Goal: Transaction & Acquisition: Purchase product/service

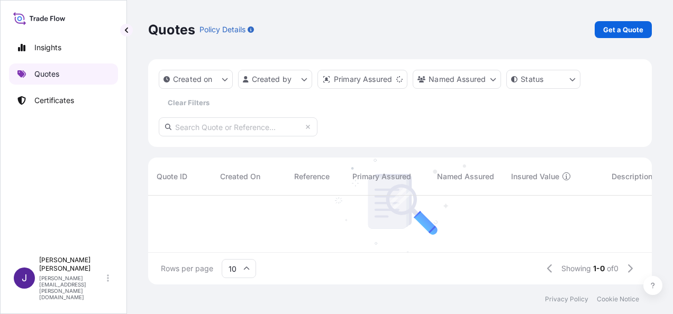
scroll to position [87, 495]
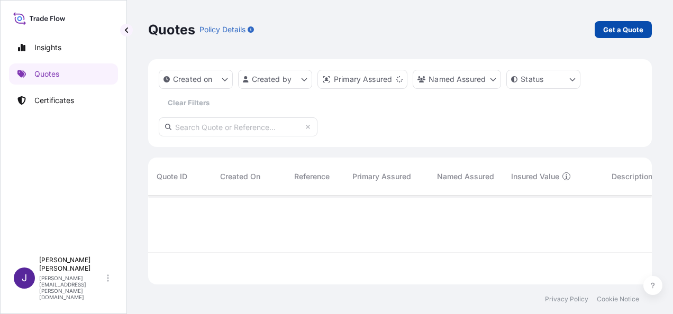
click at [629, 32] on p "Get a Quote" at bounding box center [623, 29] width 40 height 11
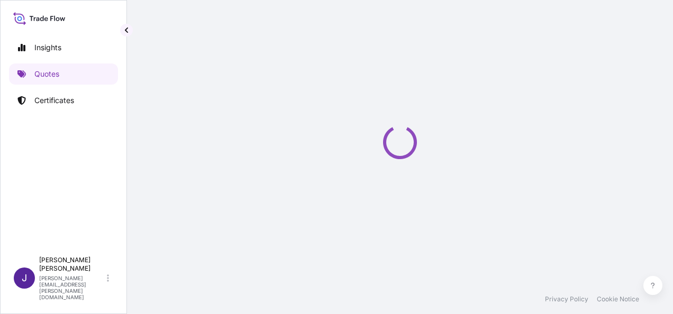
scroll to position [17, 0]
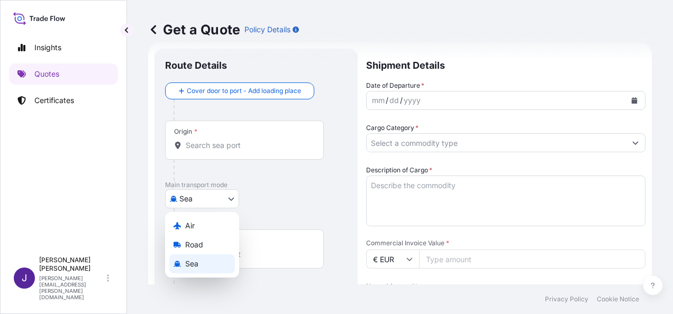
click at [216, 201] on body "Insights Quotes Certificates J [PERSON_NAME] [PERSON_NAME][EMAIL_ADDRESS][PERSO…" at bounding box center [336, 157] width 673 height 314
click at [201, 224] on div "Air" at bounding box center [202, 225] width 66 height 19
select select "Air"
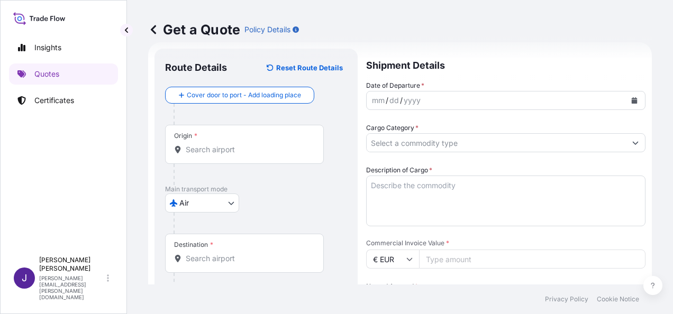
click at [212, 155] on div "Origin *" at bounding box center [244, 144] width 159 height 39
click at [212, 155] on input "Origin *" at bounding box center [248, 149] width 125 height 11
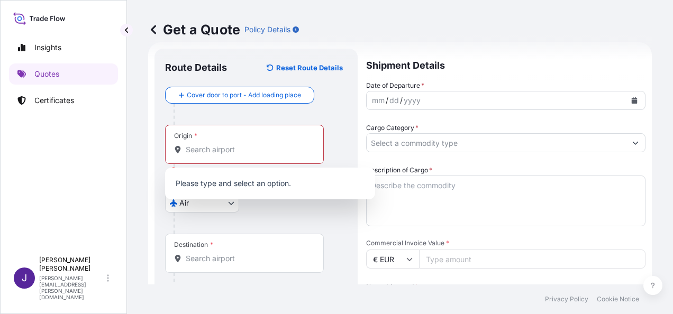
click at [212, 155] on div "Origin *" at bounding box center [244, 144] width 159 height 39
click at [212, 155] on input "Origin * Please select an origin" at bounding box center [248, 149] width 125 height 11
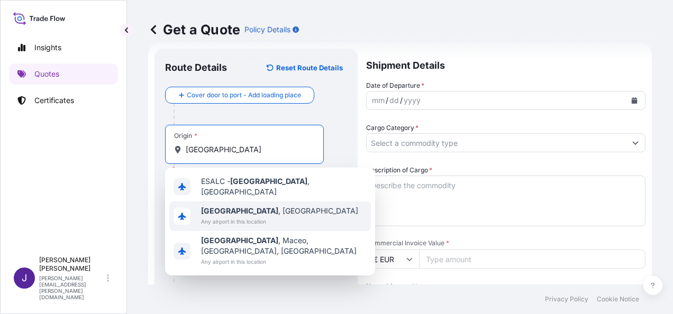
click at [229, 210] on b "[GEOGRAPHIC_DATA]" at bounding box center [239, 210] width 77 height 9
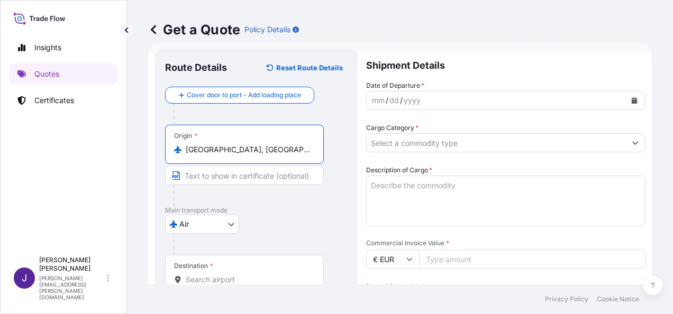
type input "[GEOGRAPHIC_DATA], [GEOGRAPHIC_DATA]"
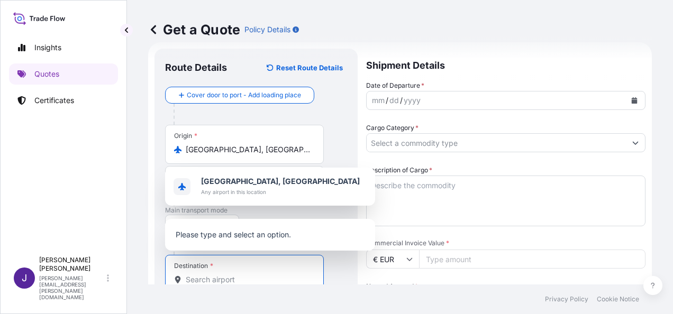
click at [216, 277] on input "Destination *" at bounding box center [248, 279] width 125 height 11
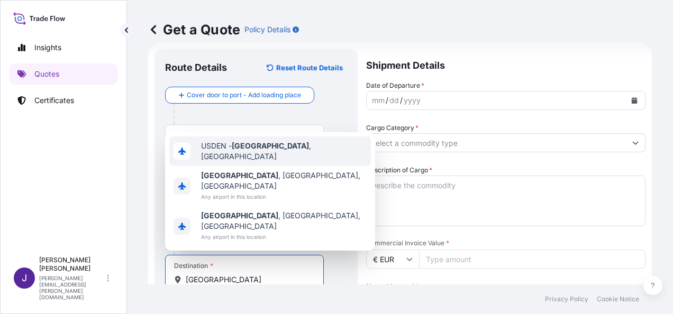
click at [272, 162] on span "USDEN - [GEOGRAPHIC_DATA] , [GEOGRAPHIC_DATA]" at bounding box center [284, 151] width 166 height 21
type input "USDEN - [GEOGRAPHIC_DATA], [GEOGRAPHIC_DATA]"
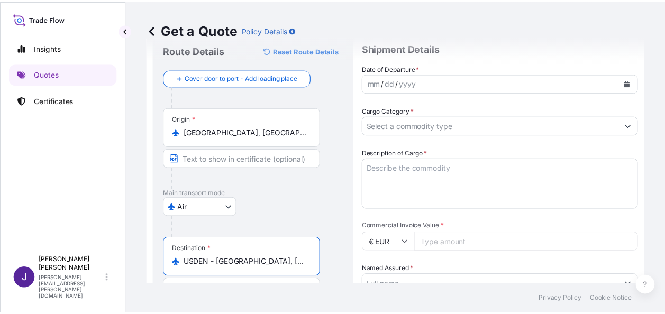
scroll to position [0, 0]
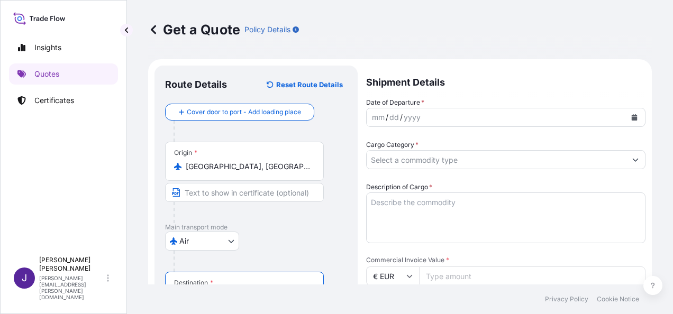
click at [631, 116] on icon "Calendar" at bounding box center [634, 117] width 6 height 6
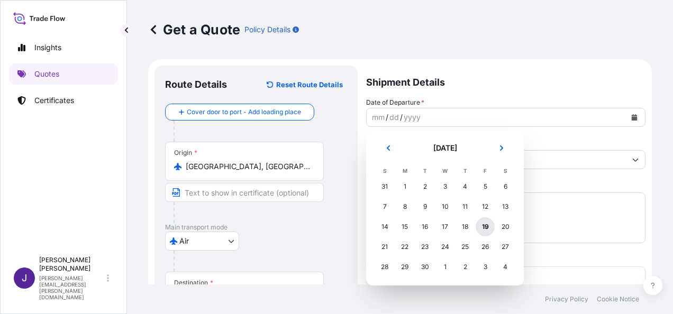
click at [489, 229] on div "19" at bounding box center [484, 226] width 19 height 19
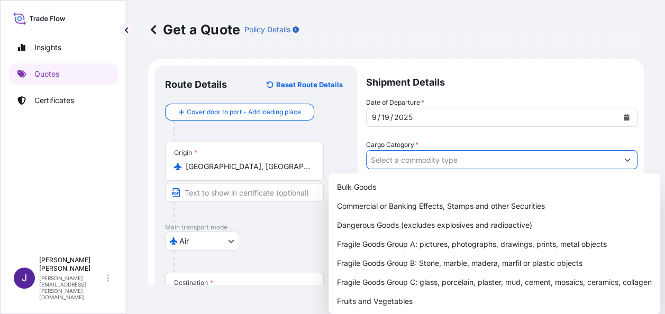
drag, startPoint x: 430, startPoint y: 164, endPoint x: 430, endPoint y: 171, distance: 7.4
click at [430, 164] on input "Cargo Category *" at bounding box center [491, 159] width 251 height 19
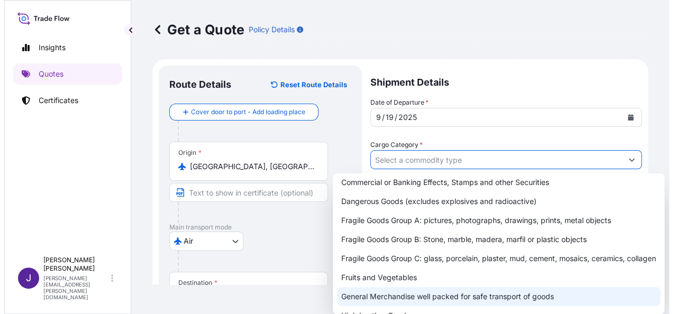
scroll to position [53, 0]
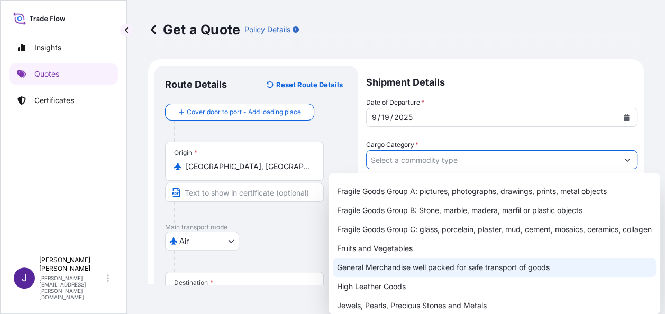
click at [406, 277] on div "General Merchandise well packed for safe transport of goods" at bounding box center [494, 267] width 323 height 19
type input "General Merchandise well packed for safe transport of goods"
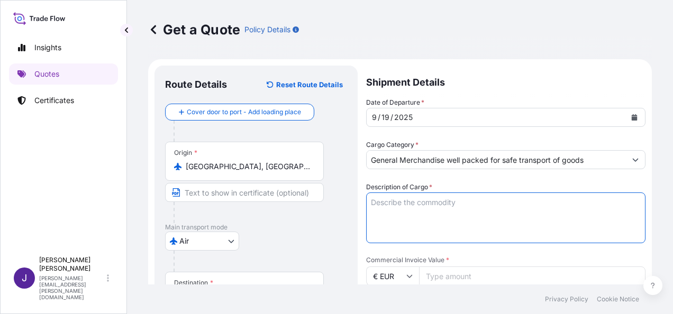
drag, startPoint x: 418, startPoint y: 202, endPoint x: 426, endPoint y: 209, distance: 10.8
click at [419, 202] on textarea "Description of Cargo *" at bounding box center [505, 217] width 279 height 51
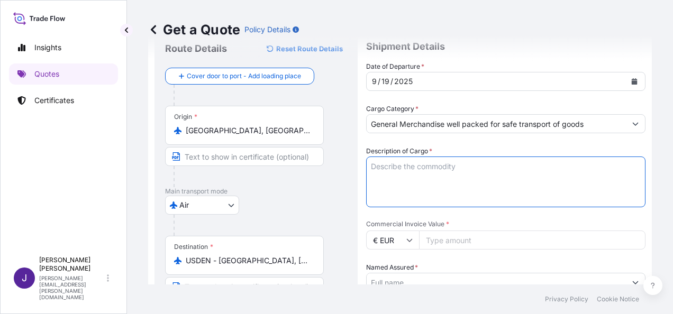
scroll to position [106, 0]
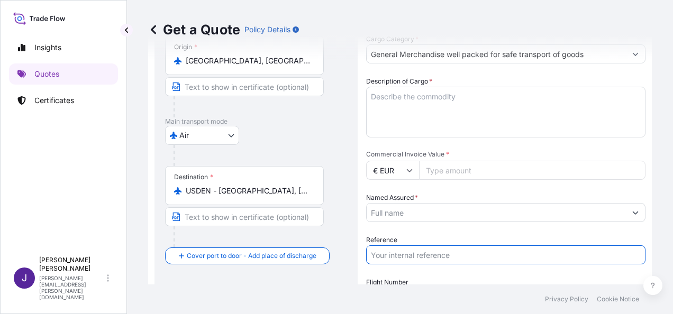
click at [423, 255] on input "Reference" at bounding box center [505, 254] width 279 height 19
type input "57211"
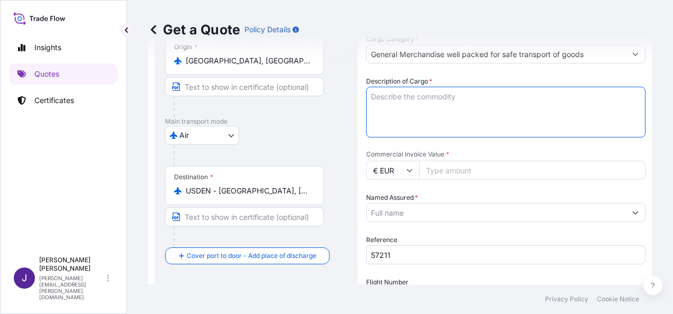
click at [449, 115] on textarea "Description of Cargo *" at bounding box center [505, 112] width 279 height 51
paste textarea "METAL STOOL SEAT"
type textarea "METAL STOOL SEAT"
click at [426, 167] on input "Commercial Invoice Value *" at bounding box center [532, 170] width 226 height 19
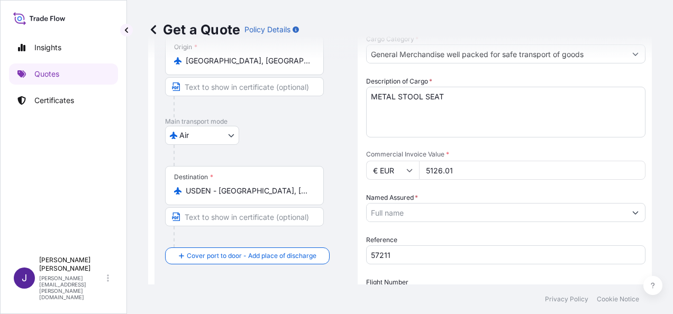
type input "5126.01"
click at [438, 207] on input "Named Assured *" at bounding box center [495, 212] width 259 height 19
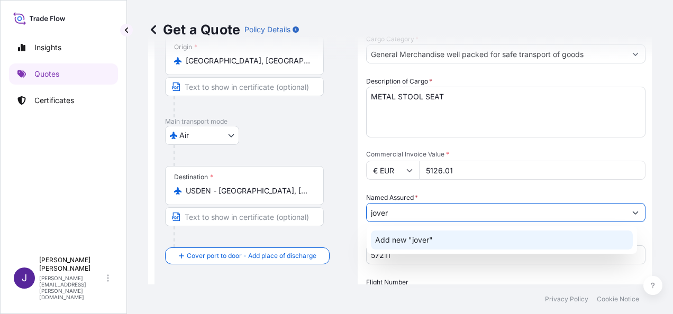
drag, startPoint x: 417, startPoint y: 213, endPoint x: 338, endPoint y: 213, distance: 78.3
click at [338, 213] on form "Route Details Reset Route Details Cover door to port - Add loading place Place …" at bounding box center [399, 193] width 503 height 481
paste input "[PERSON_NAME] [PERSON_NAME] - HOME FURNISINC SL"
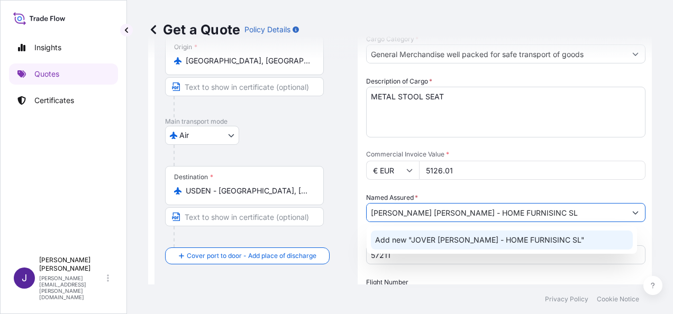
click at [434, 247] on div "Add new "JOVER [PERSON_NAME] - HOME FURNISINC SL"" at bounding box center [502, 240] width 262 height 19
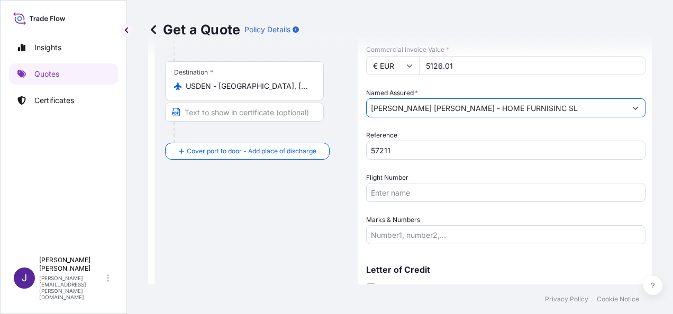
scroll to position [212, 0]
type input "[PERSON_NAME] [PERSON_NAME] - HOME FURNISINC SL"
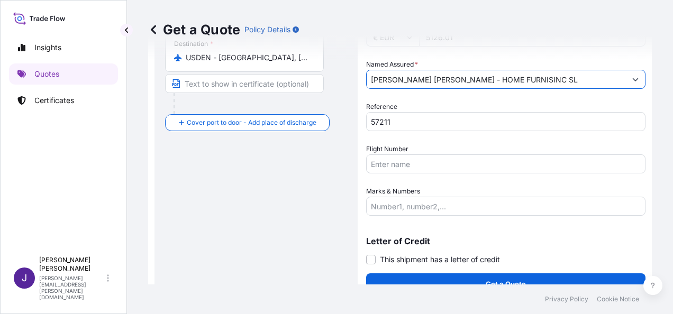
scroll to position [255, 0]
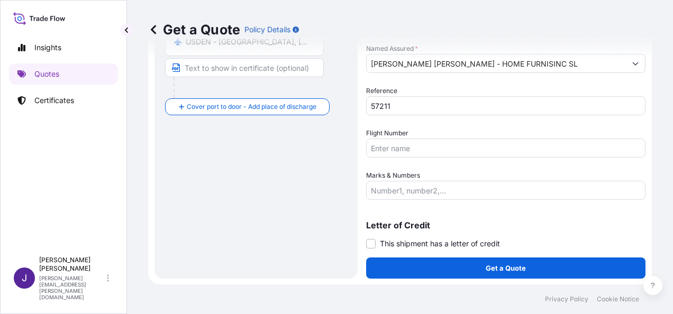
drag, startPoint x: 374, startPoint y: 242, endPoint x: 387, endPoint y: 256, distance: 19.5
click at [373, 242] on span at bounding box center [371, 244] width 10 height 10
click at [366, 238] on input "This shipment has a letter of credit" at bounding box center [366, 238] width 0 height 0
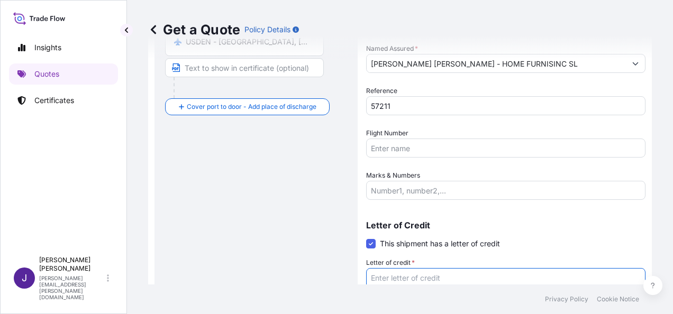
click at [411, 278] on textarea "Letter of credit *" at bounding box center [505, 293] width 279 height 51
paste textarea "[PERSON_NAME] [PERSON_NAME] - HOME FURNISINC SL [STREET_ADDRESS]"
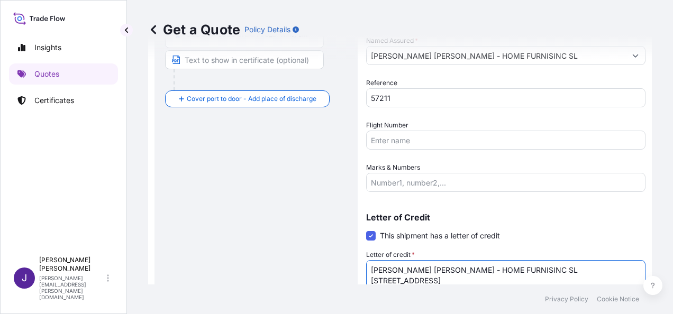
type textarea "[PERSON_NAME] [PERSON_NAME] - HOME FURNISINC SL [STREET_ADDRESS]"
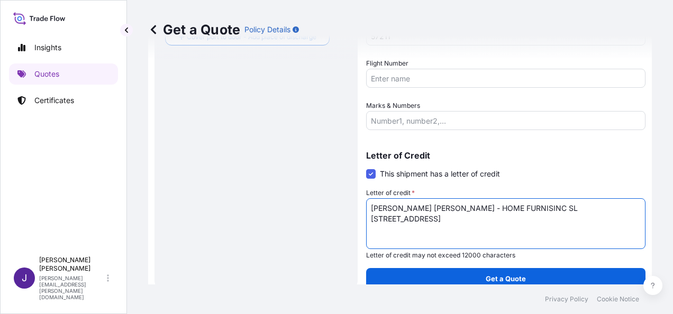
scroll to position [335, 0]
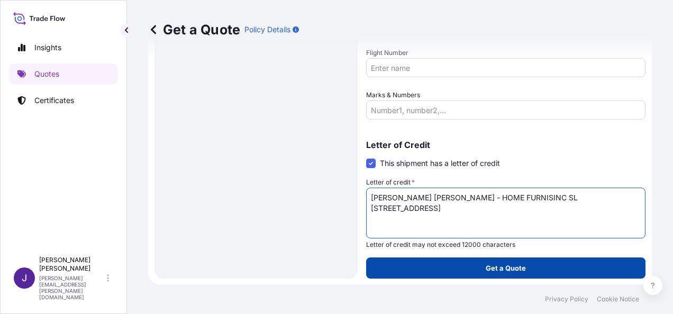
click at [539, 274] on button "Get a Quote" at bounding box center [505, 268] width 279 height 21
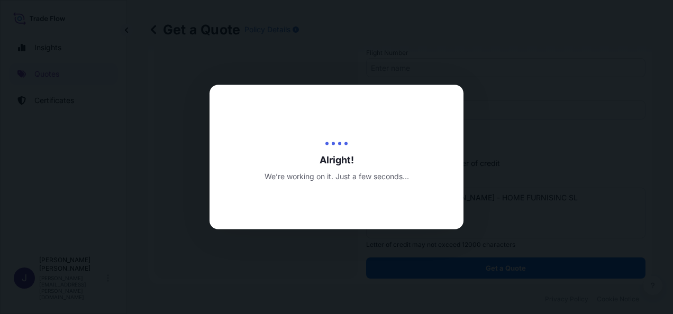
select select "Air"
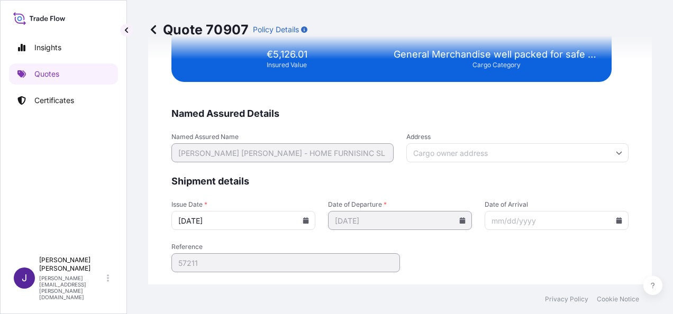
scroll to position [2159, 0]
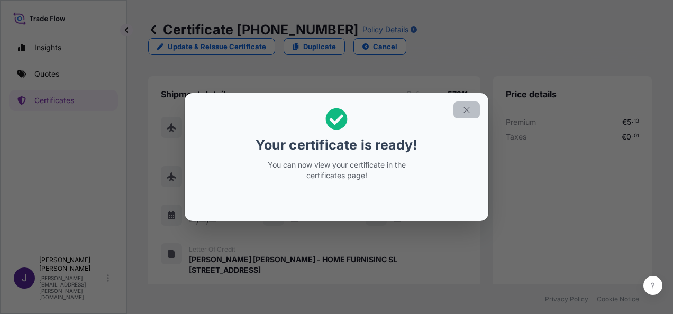
click at [469, 111] on icon "button" at bounding box center [467, 110] width 10 height 10
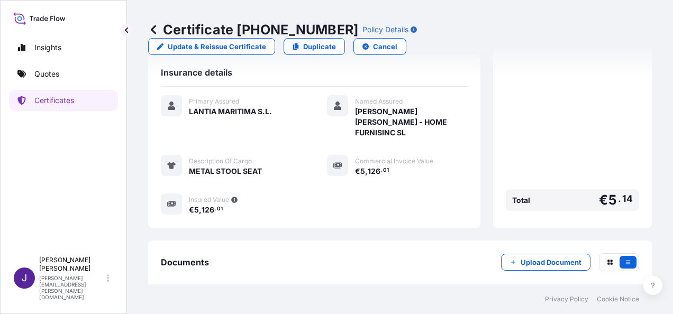
scroll to position [272, 0]
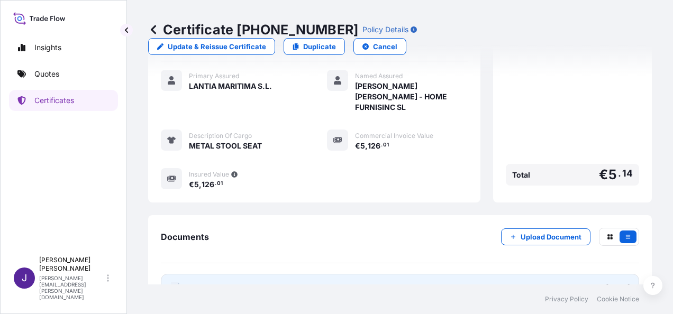
click at [534, 274] on link "PDF Certificate [DATE]" at bounding box center [400, 287] width 478 height 27
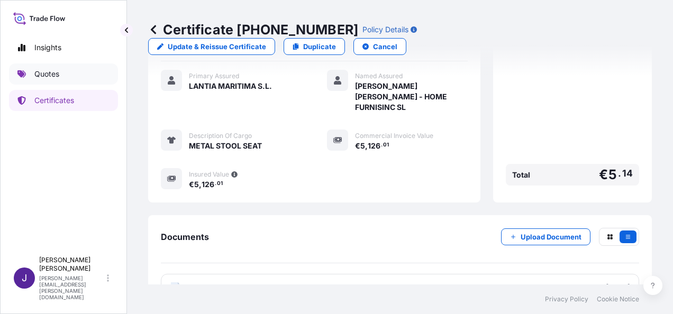
click at [50, 74] on p "Quotes" at bounding box center [46, 74] width 25 height 11
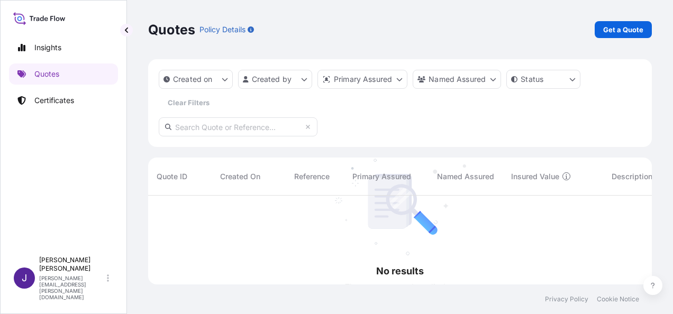
scroll to position [118, 495]
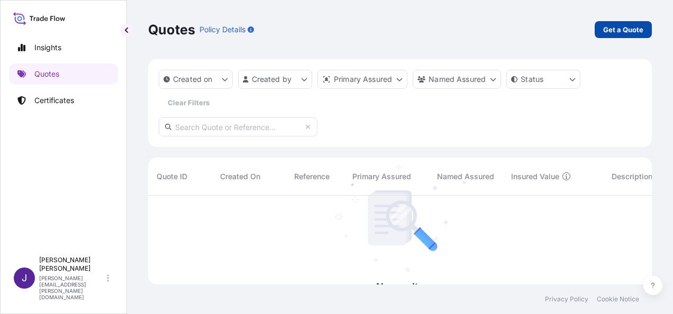
click at [628, 38] on link "Get a Quote" at bounding box center [622, 29] width 57 height 17
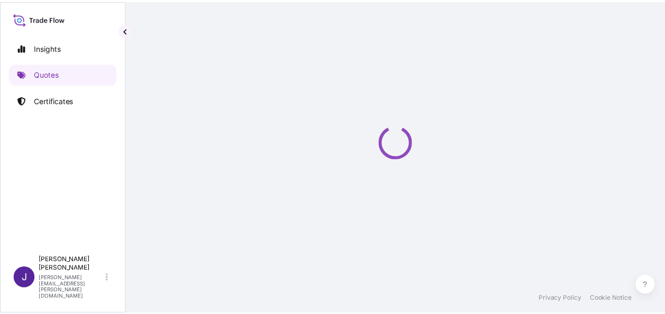
scroll to position [17, 0]
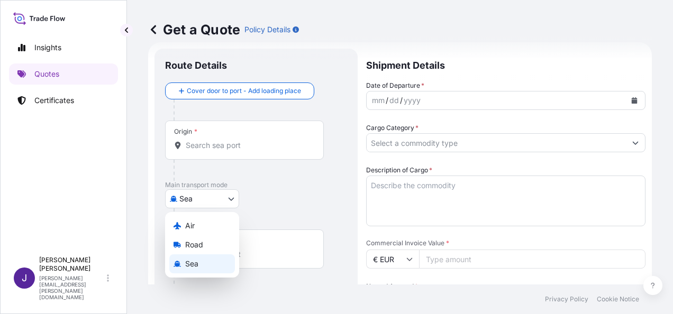
click at [217, 198] on body "Insights Quotes Certificates J [PERSON_NAME] [PERSON_NAME][EMAIL_ADDRESS][PERSO…" at bounding box center [336, 157] width 673 height 314
click at [195, 223] on span "Air" at bounding box center [190, 226] width 10 height 11
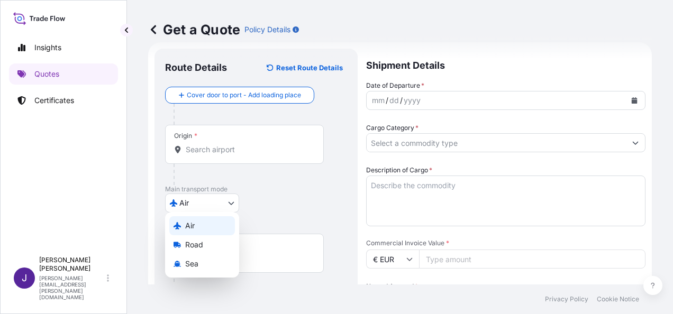
select select "Air"
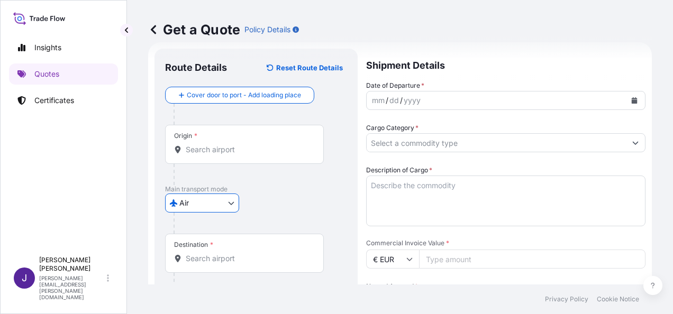
click at [243, 149] on input "Origin *" at bounding box center [248, 149] width 125 height 11
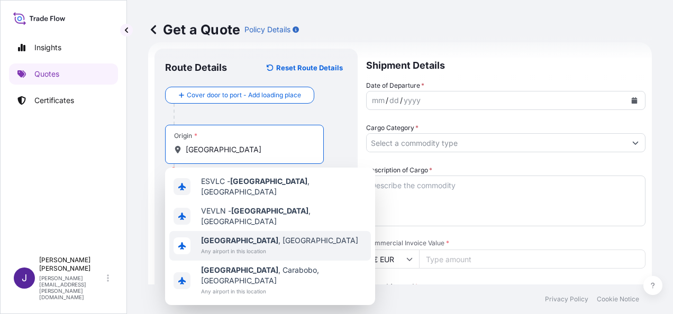
click at [249, 235] on span "[GEOGRAPHIC_DATA] , [GEOGRAPHIC_DATA]" at bounding box center [279, 240] width 157 height 11
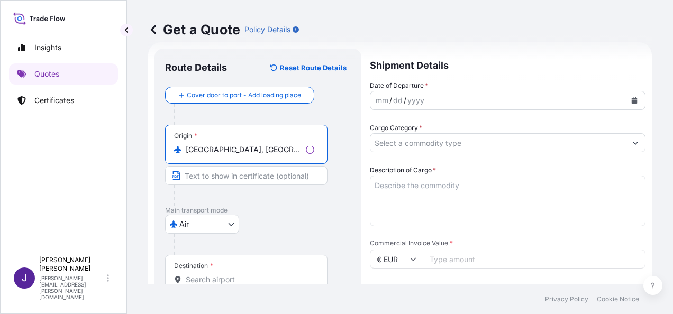
type input "[GEOGRAPHIC_DATA], [GEOGRAPHIC_DATA]"
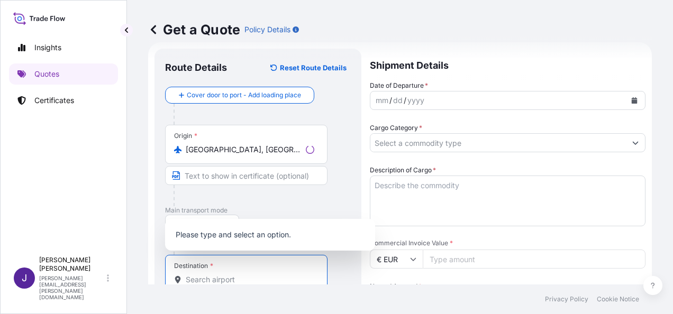
click at [218, 279] on input "Destination *" at bounding box center [250, 279] width 128 height 11
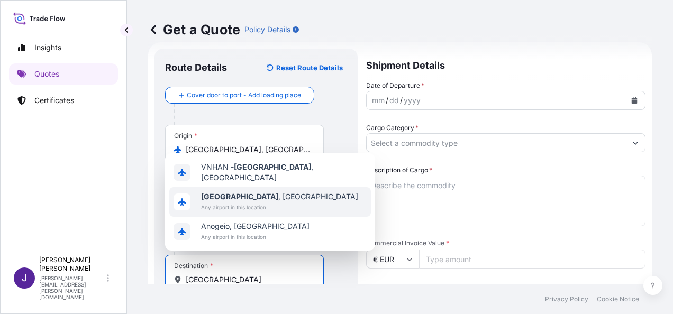
click at [258, 202] on span "Any airport in this location" at bounding box center [279, 207] width 157 height 11
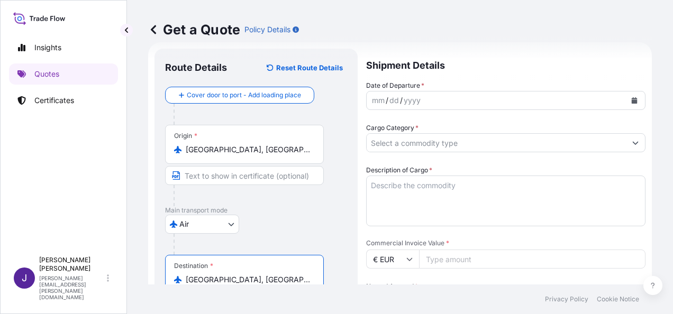
type input "[GEOGRAPHIC_DATA], [GEOGRAPHIC_DATA]"
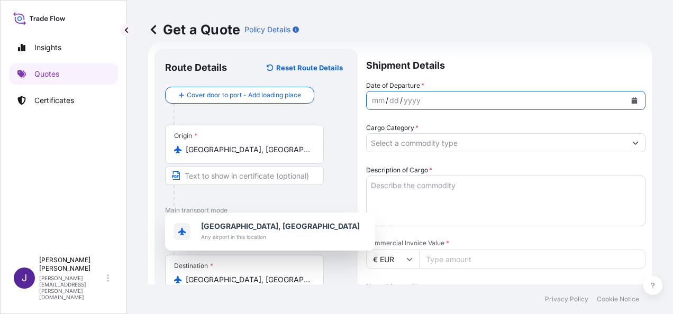
click at [631, 99] on icon "Calendar" at bounding box center [634, 100] width 6 height 6
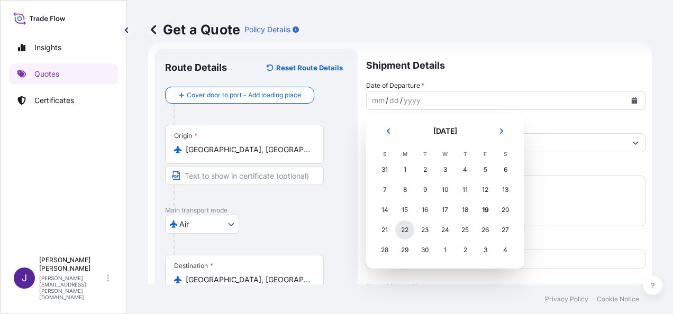
click at [401, 227] on div "22" at bounding box center [404, 230] width 19 height 19
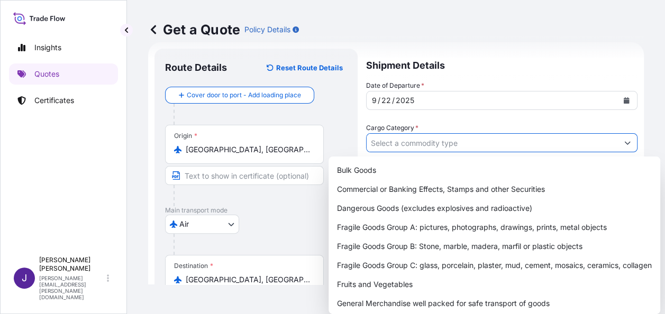
click at [426, 142] on input "Cargo Category *" at bounding box center [491, 142] width 251 height 19
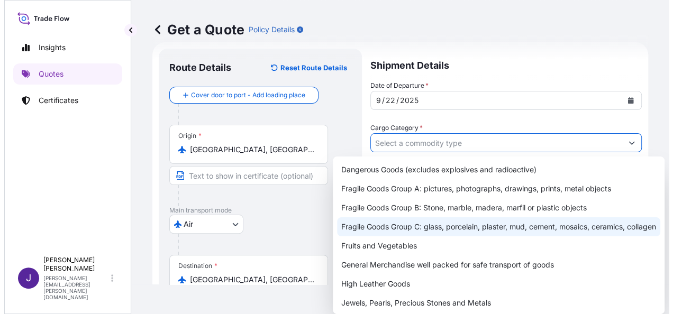
scroll to position [53, 0]
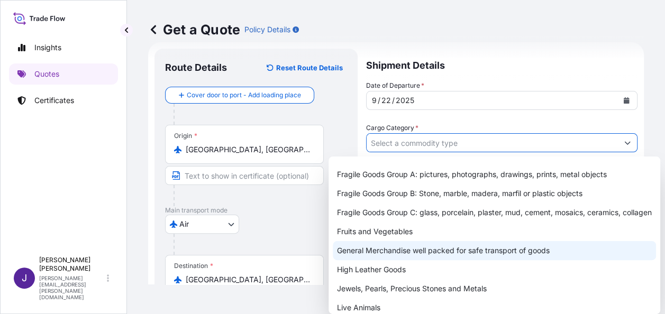
click at [390, 260] on div "General Merchandise well packed for safe transport of goods" at bounding box center [494, 250] width 323 height 19
type input "General Merchandise well packed for safe transport of goods"
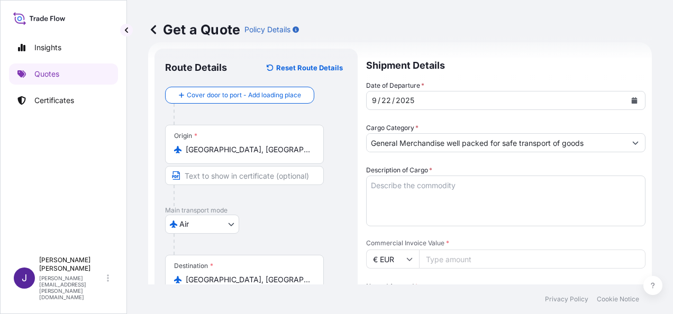
click at [415, 174] on label "Description of Cargo *" at bounding box center [399, 170] width 66 height 11
click at [415, 176] on textarea "Description of Cargo *" at bounding box center [505, 201] width 279 height 51
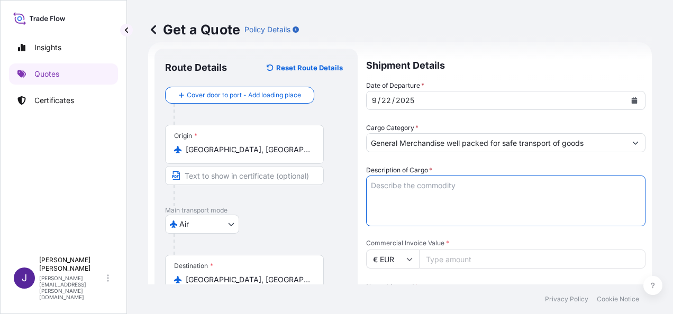
click at [417, 183] on textarea "Description of Cargo *" at bounding box center [505, 201] width 279 height 51
paste textarea "SPARE PARTS OF WATER PUMPS"
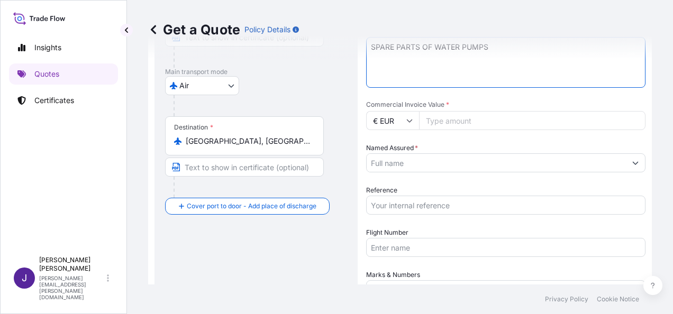
scroll to position [176, 0]
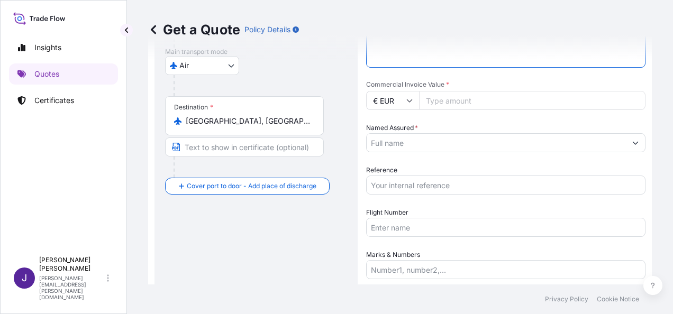
type textarea "SPARE PARTS OF WATER PUMPS"
click at [431, 96] on input "Commercial Invoice Value *" at bounding box center [532, 100] width 226 height 19
type input "2775.43"
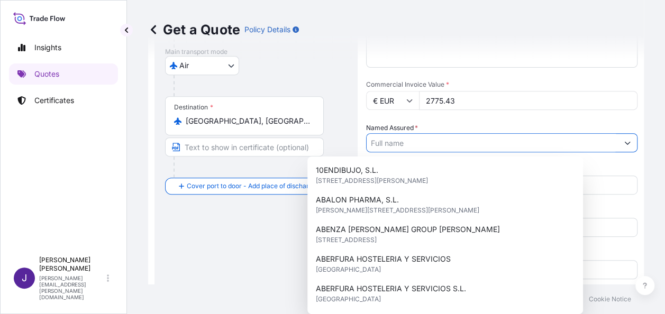
click at [434, 142] on input "Named Assured *" at bounding box center [491, 142] width 251 height 19
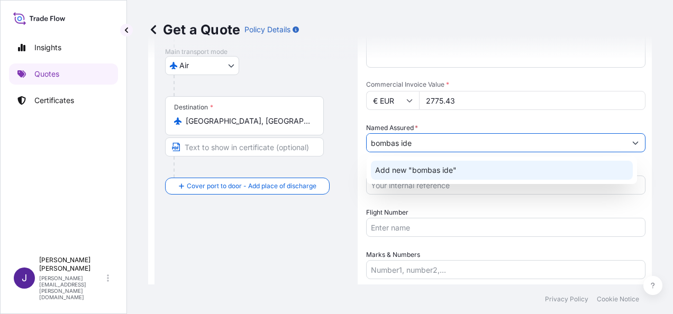
drag, startPoint x: 439, startPoint y: 137, endPoint x: 325, endPoint y: 140, distance: 114.2
click at [325, 140] on form "Route Details Reset Route Details Cover door to port - Add loading place Place …" at bounding box center [399, 124] width 503 height 481
paste input "BOMBAS IDEAL, S.A."
click at [428, 166] on span "Add new "BOMBAS IDEAL, S.A."" at bounding box center [432, 170] width 114 height 11
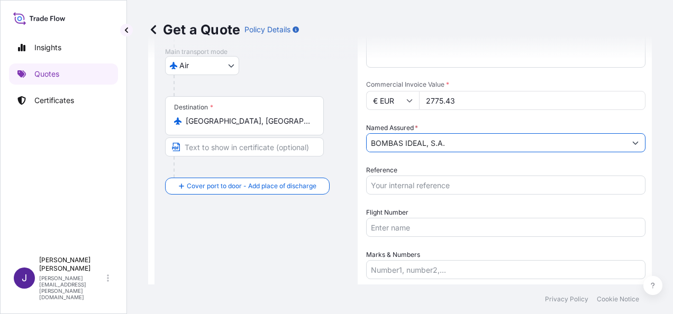
type input "BOMBAS IDEAL, S.A."
click at [411, 186] on input "Reference" at bounding box center [505, 185] width 279 height 19
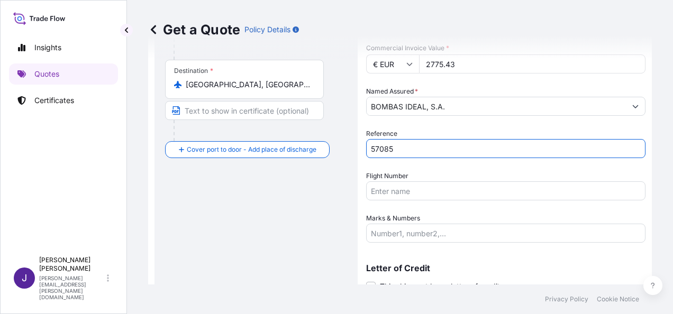
scroll to position [228, 0]
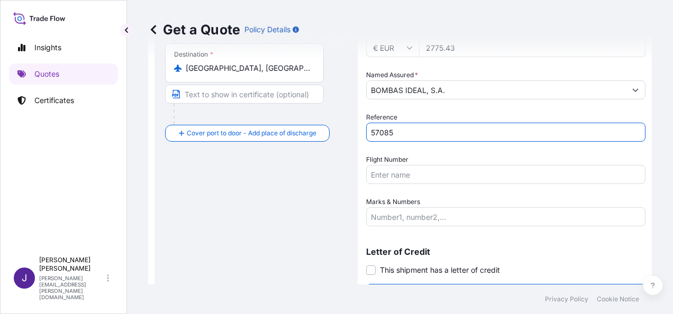
type input "57085"
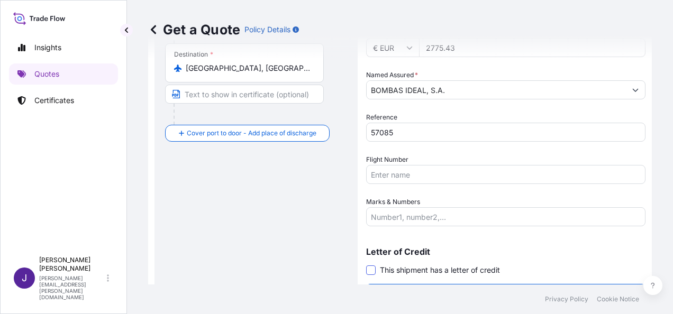
click at [373, 271] on span at bounding box center [371, 270] width 10 height 10
click at [366, 264] on input "This shipment has a letter of credit" at bounding box center [366, 264] width 0 height 0
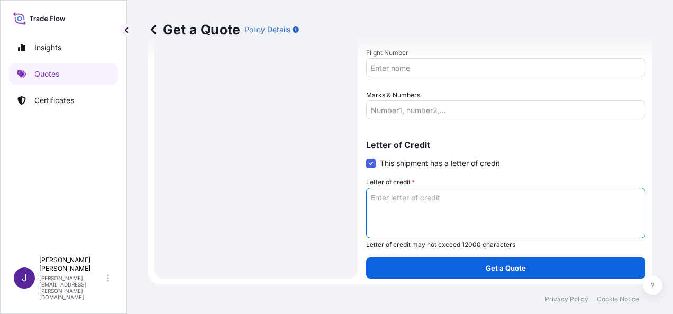
click at [404, 199] on textarea "Letter of credit *" at bounding box center [505, 213] width 279 height 51
paste textarea "BOMBAS IDEAL, S.A. C/ CID, 8 - P.I. [GEOGRAPHIC_DATA]"
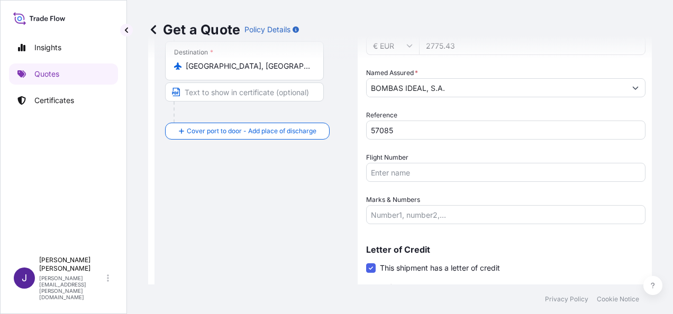
scroll to position [177, 0]
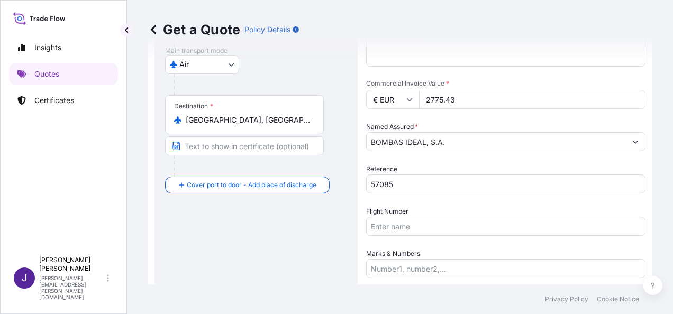
type textarea "BOMBAS IDEAL, S.A. C/ CID, 8 - P.I. [GEOGRAPHIC_DATA]"
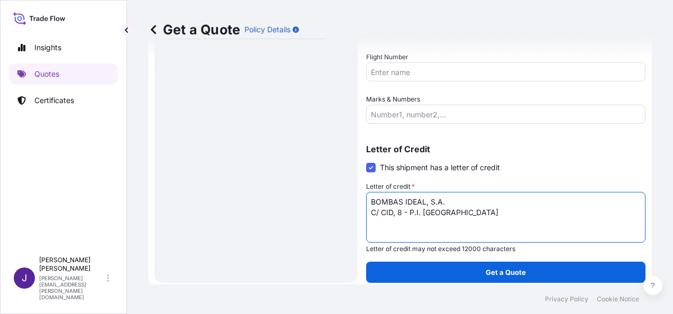
scroll to position [335, 0]
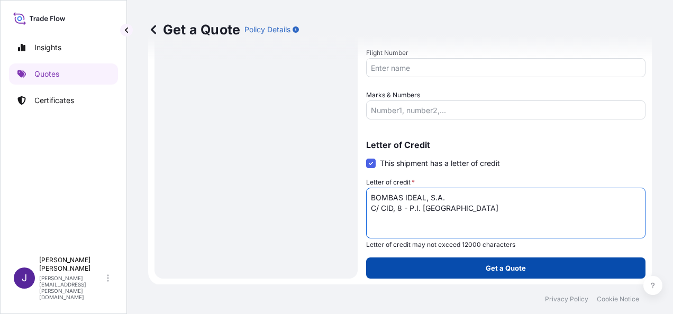
click at [529, 274] on button "Get a Quote" at bounding box center [505, 268] width 279 height 21
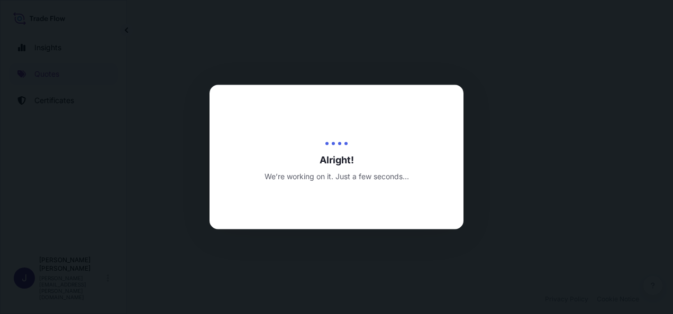
select select "Air"
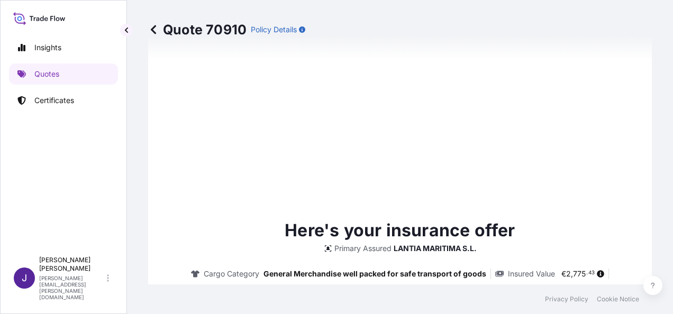
scroll to position [895, 0]
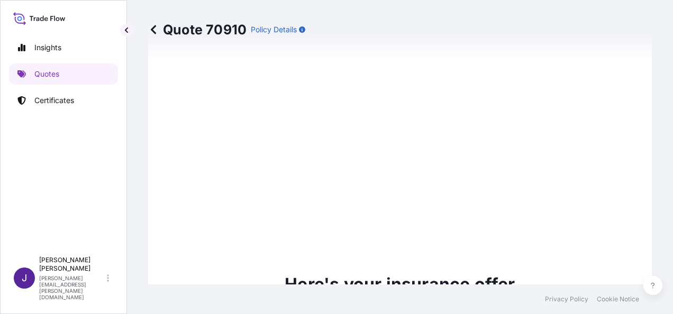
type input "[DATE]"
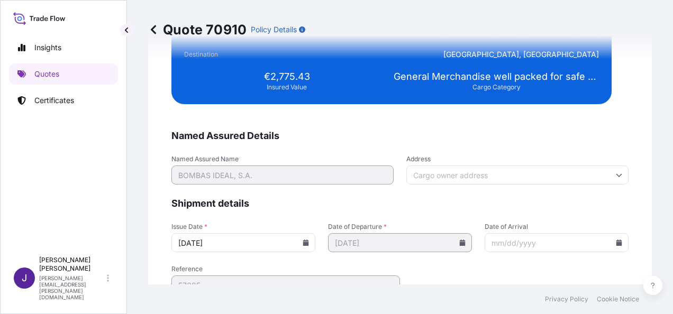
scroll to position [2129, 0]
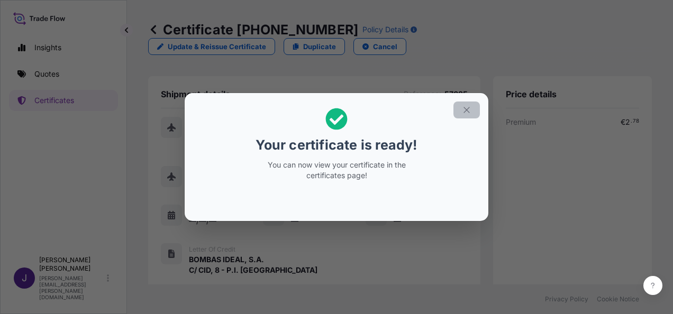
click at [470, 108] on icon "button" at bounding box center [467, 110] width 10 height 10
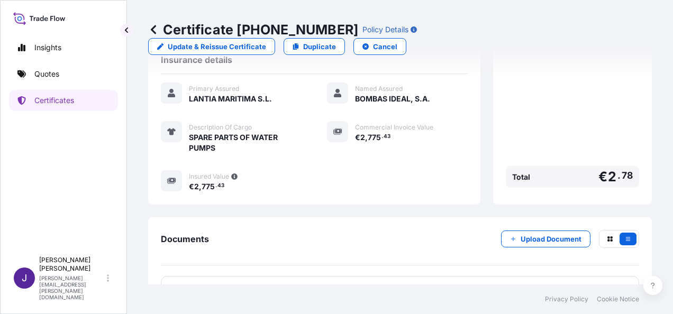
scroll to position [261, 0]
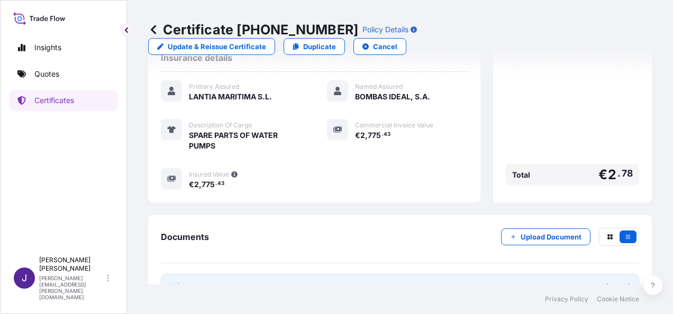
click at [293, 274] on link "PDF Certificate [DATE]" at bounding box center [400, 287] width 478 height 27
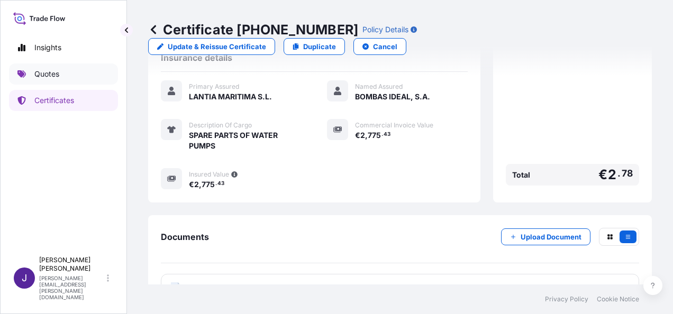
click at [54, 78] on p "Quotes" at bounding box center [46, 74] width 25 height 11
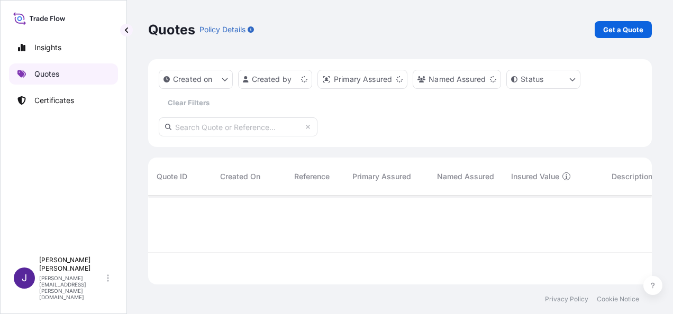
scroll to position [87, 495]
click at [642, 31] on p "Get a Quote" at bounding box center [623, 29] width 40 height 11
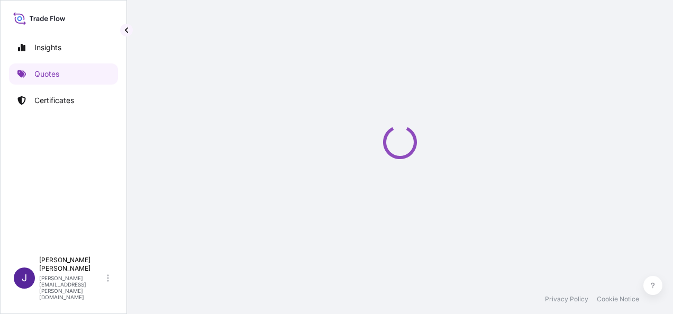
select select "Sea"
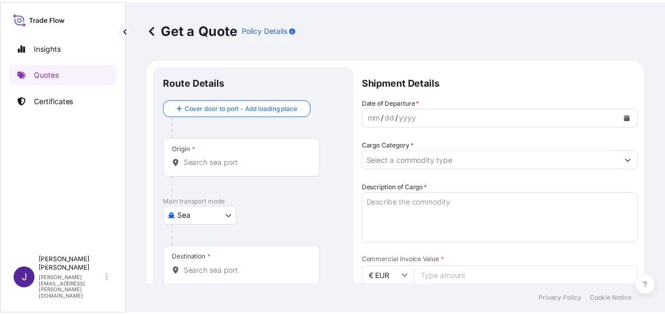
scroll to position [17, 0]
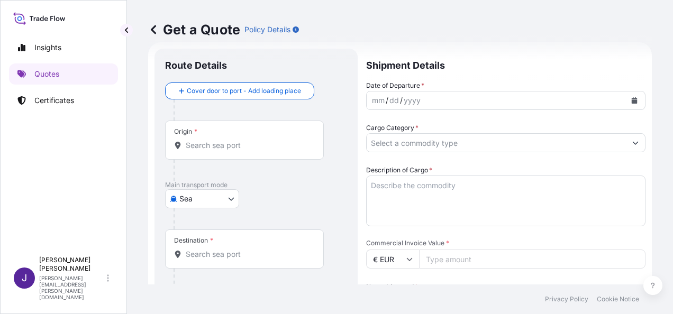
click at [631, 97] on icon "Calendar" at bounding box center [634, 100] width 6 height 6
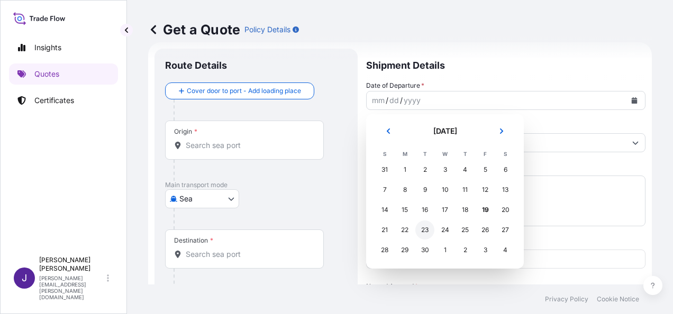
click at [429, 230] on div "23" at bounding box center [424, 230] width 19 height 19
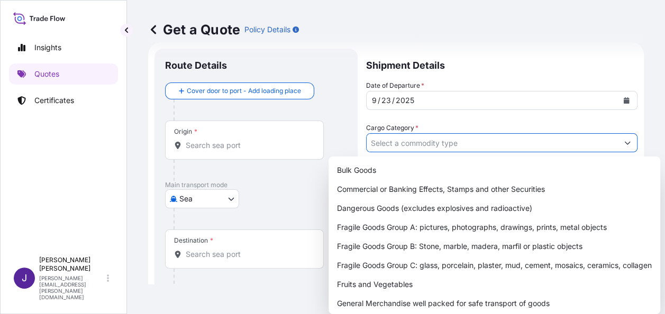
click at [406, 137] on input "Cargo Category *" at bounding box center [491, 142] width 251 height 19
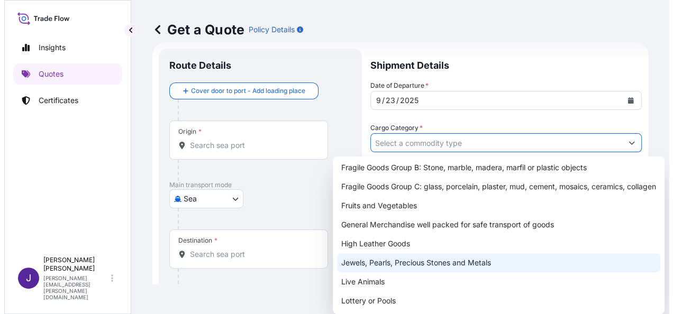
scroll to position [106, 0]
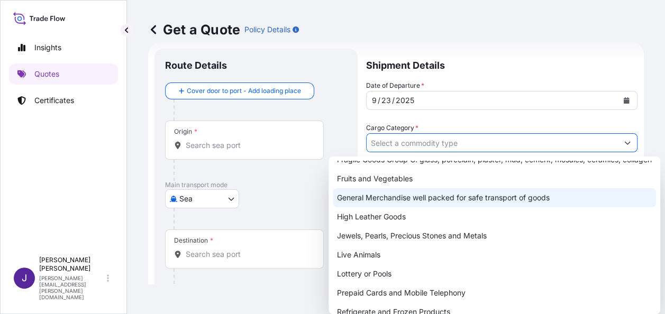
click at [392, 207] on div "General Merchandise well packed for safe transport of goods" at bounding box center [494, 197] width 323 height 19
type input "General Merchandise well packed for safe transport of goods"
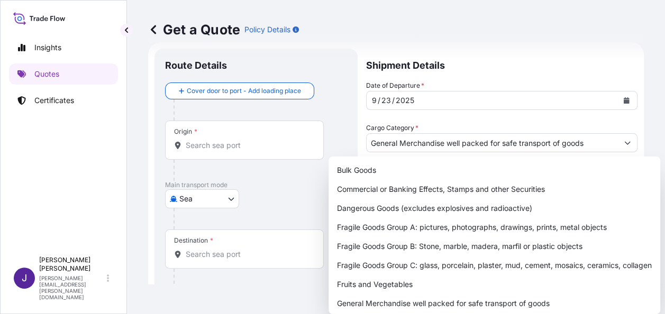
click at [482, 22] on div "Get a Quote Policy Details" at bounding box center [395, 29] width 495 height 17
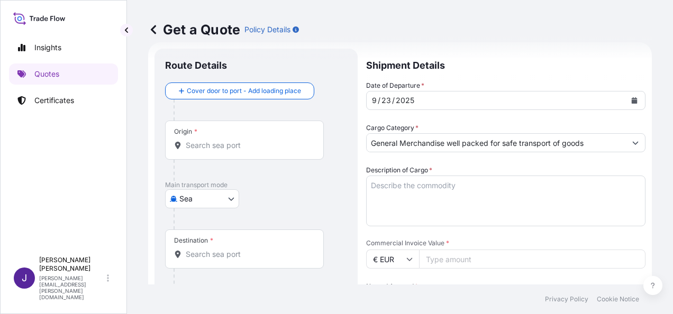
click at [417, 184] on textarea "Description of Cargo *" at bounding box center [505, 201] width 279 height 51
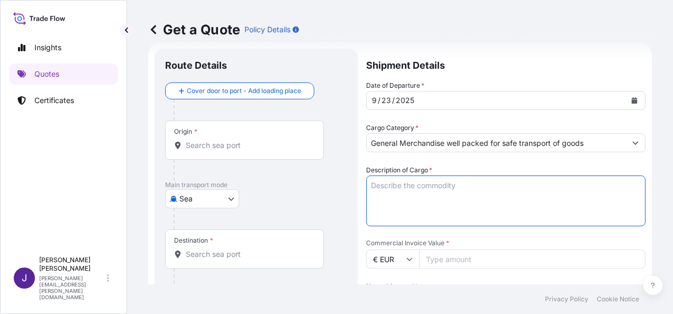
paste textarea "NATURAL MINERAL WATER"
type textarea "NATURAL MINERAL WATER"
click at [218, 143] on input "Origin *" at bounding box center [248, 145] width 125 height 11
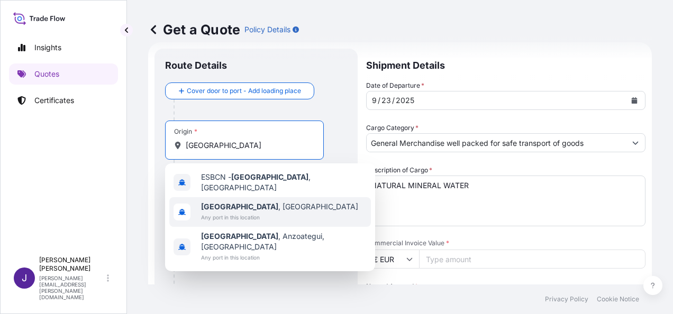
click at [223, 206] on b "[GEOGRAPHIC_DATA]" at bounding box center [239, 206] width 77 height 9
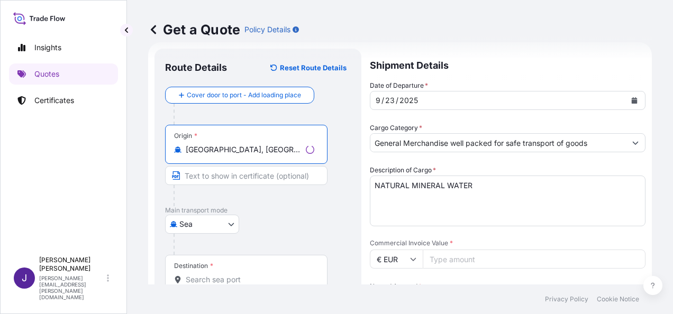
type input "[GEOGRAPHIC_DATA], [GEOGRAPHIC_DATA]"
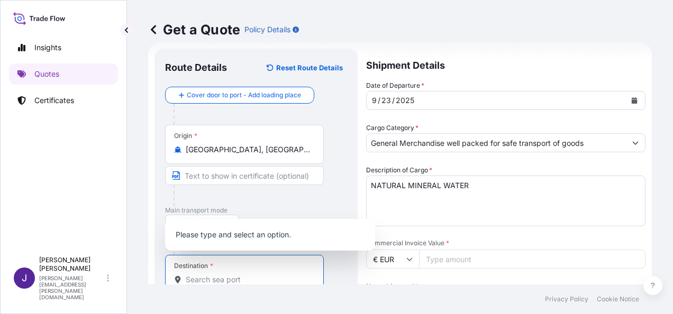
click at [206, 279] on input "Destination *" at bounding box center [248, 279] width 125 height 11
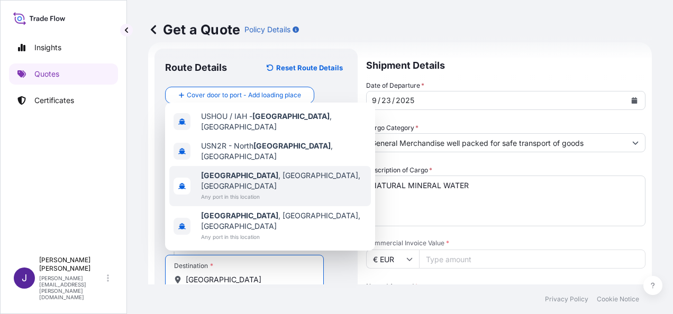
click at [235, 191] on span "[GEOGRAPHIC_DATA] , [GEOGRAPHIC_DATA], [GEOGRAPHIC_DATA]" at bounding box center [284, 180] width 166 height 21
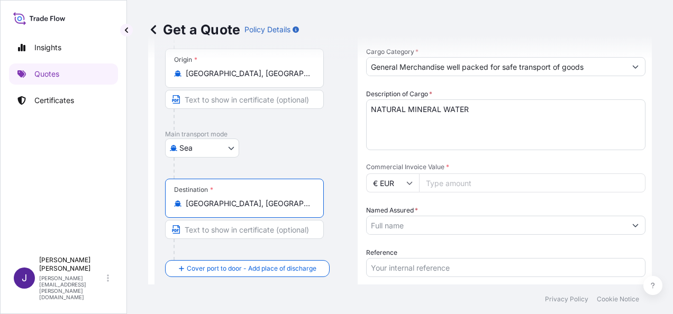
scroll to position [123, 0]
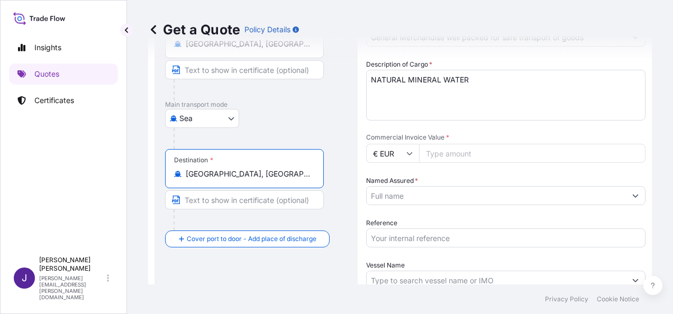
type input "[GEOGRAPHIC_DATA], [GEOGRAPHIC_DATA], [GEOGRAPHIC_DATA]"
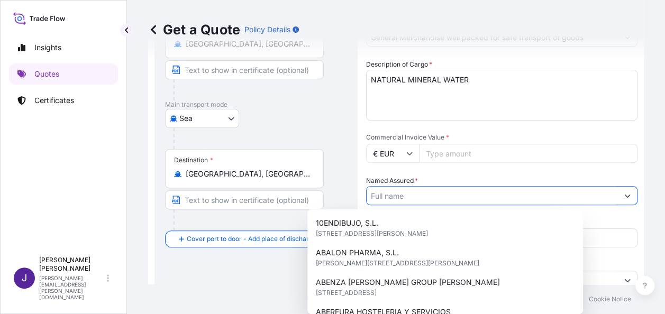
click at [455, 200] on input "Named Assured *" at bounding box center [491, 195] width 251 height 19
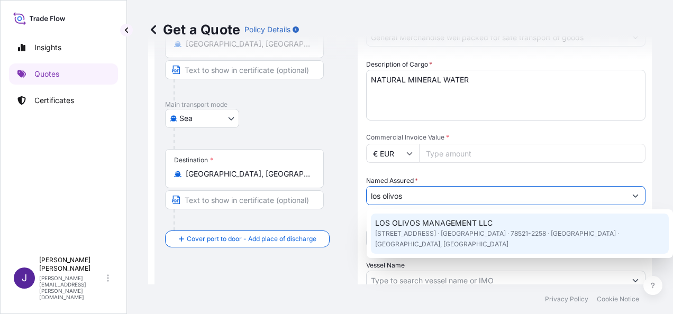
click at [456, 226] on span "LOS OLIVOS MANAGEMENT LLC" at bounding box center [433, 223] width 117 height 11
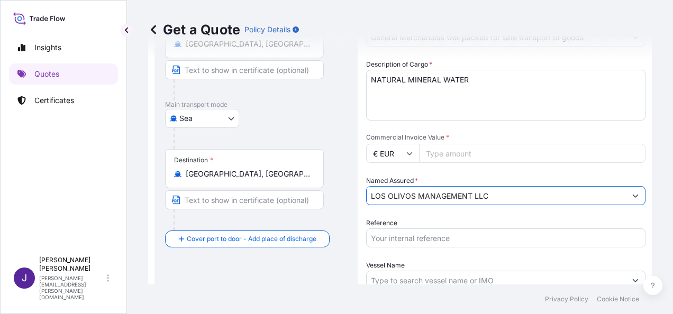
type input "LOS OLIVOS MANAGEMENT LLC"
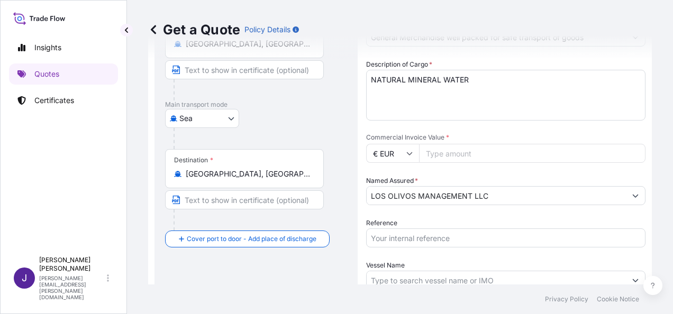
drag, startPoint x: 477, startPoint y: 152, endPoint x: 485, endPoint y: 177, distance: 25.6
click at [477, 152] on input "Commercial Invoice Value *" at bounding box center [532, 153] width 226 height 19
type input "5595.08"
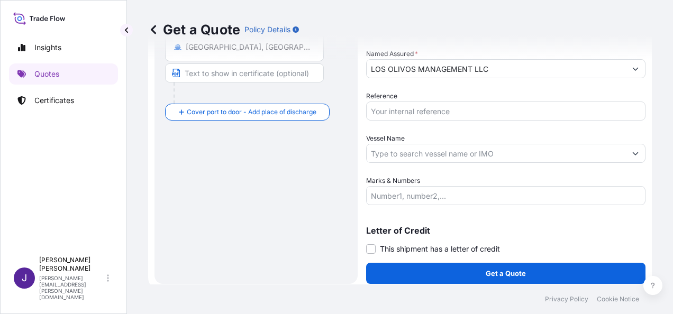
scroll to position [255, 0]
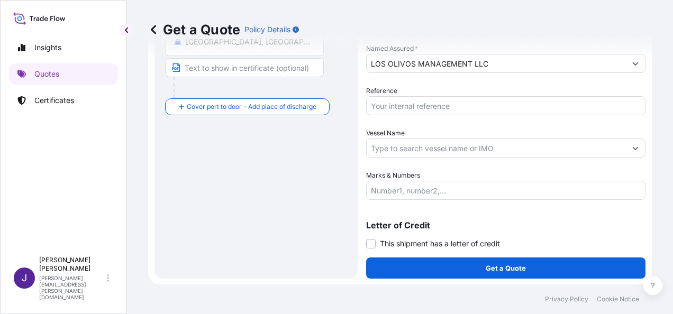
click at [433, 188] on input "Marks & Numbers" at bounding box center [505, 190] width 279 height 19
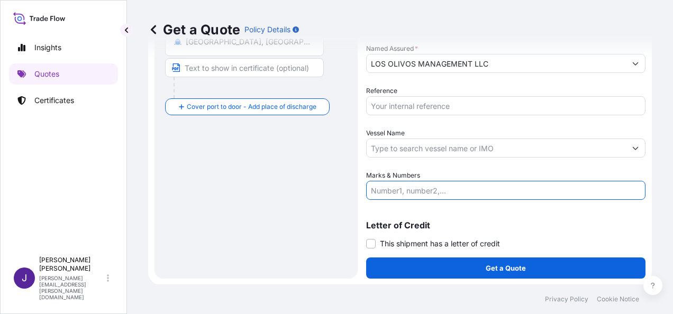
paste input "LCL CONTAINER MEDU7670500 270 BOXES NATURAL MINERAL WATER 4.931,40 KGS 9,79 CBM"
type input "LCL CONTAINER MEDU7670500 270 BOXES NATURAL MINERAL WATER 4.931,40 KGS 9,79 CBM"
click at [445, 105] on input "Reference" at bounding box center [505, 105] width 279 height 19
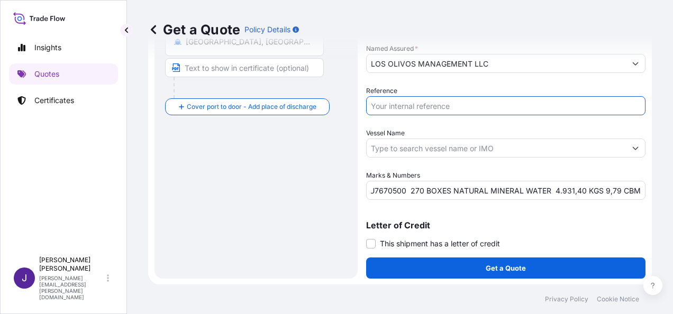
scroll to position [0, 0]
type input "55528"
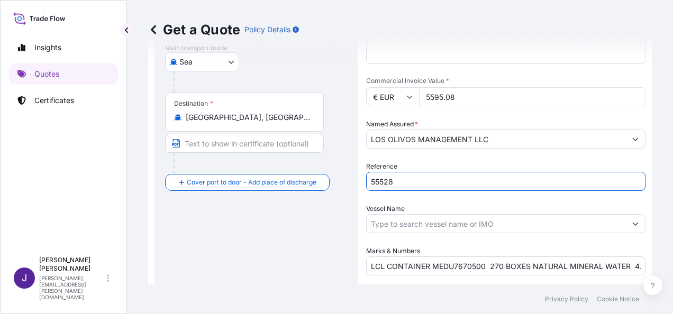
scroll to position [255, 0]
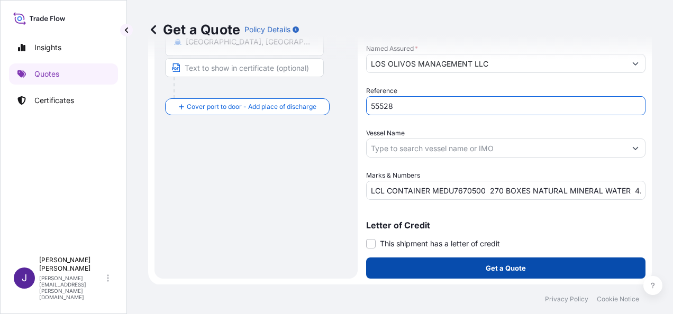
click at [470, 272] on button "Get a Quote" at bounding box center [505, 268] width 279 height 21
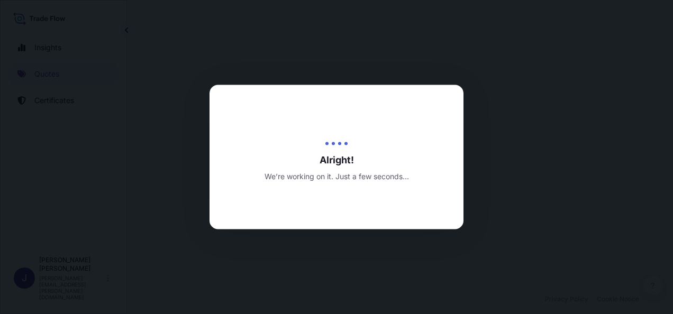
select select "Sea"
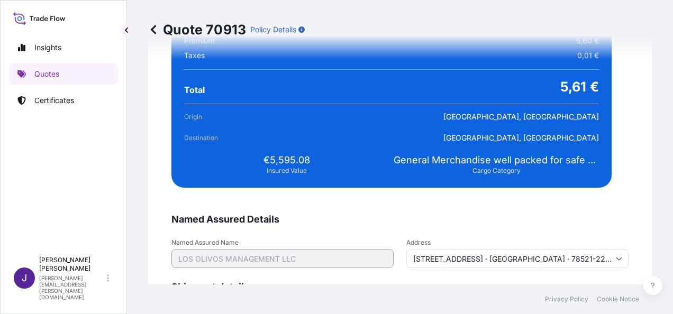
scroll to position [1998, 0]
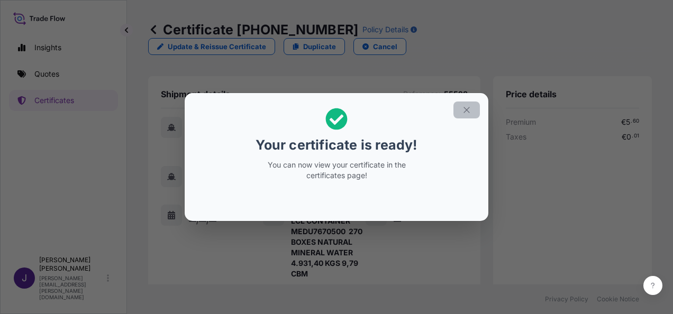
click at [469, 113] on icon "button" at bounding box center [467, 110] width 10 height 10
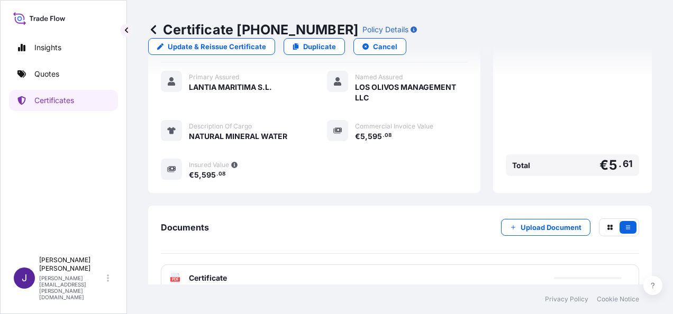
scroll to position [275, 0]
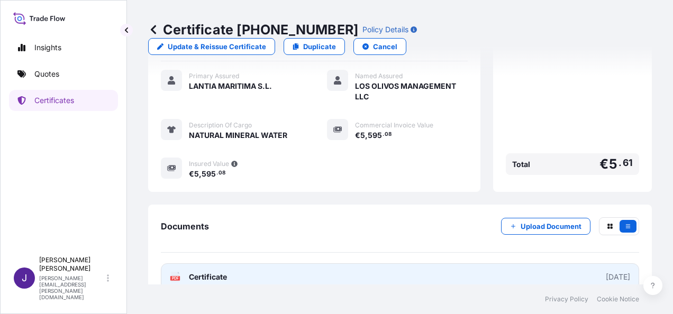
click at [362, 263] on link "PDF Certificate [DATE]" at bounding box center [400, 276] width 478 height 27
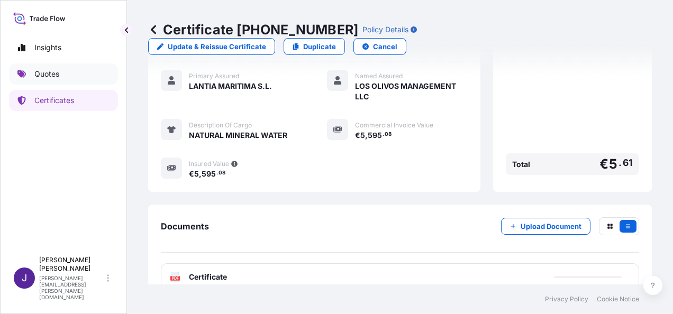
click at [52, 78] on p "Quotes" at bounding box center [46, 74] width 25 height 11
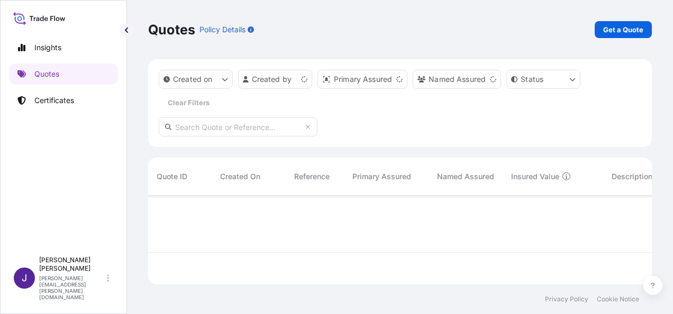
scroll to position [87, 495]
click at [632, 30] on p "Get a Quote" at bounding box center [623, 29] width 40 height 11
select select "Sea"
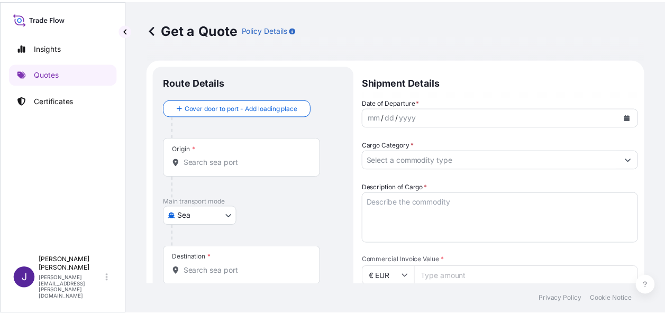
scroll to position [17, 0]
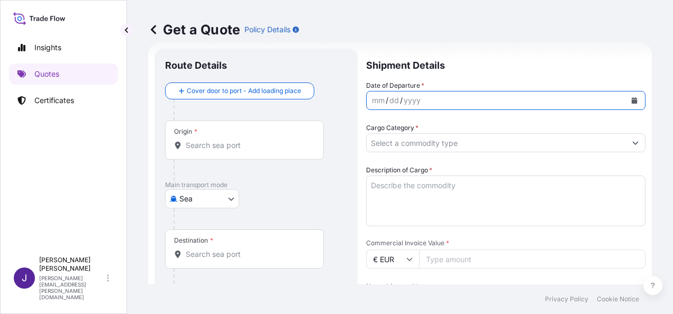
click at [631, 97] on icon "Calendar" at bounding box center [634, 100] width 6 height 6
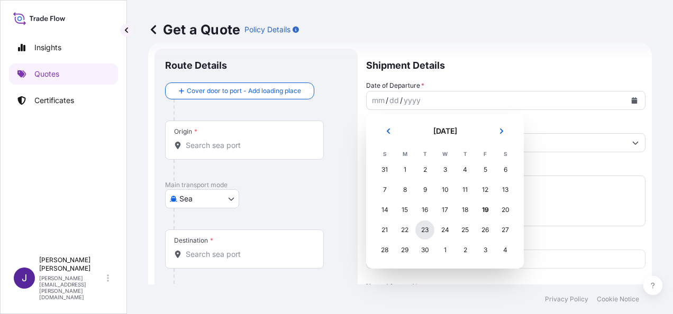
click at [421, 228] on div "23" at bounding box center [424, 230] width 19 height 19
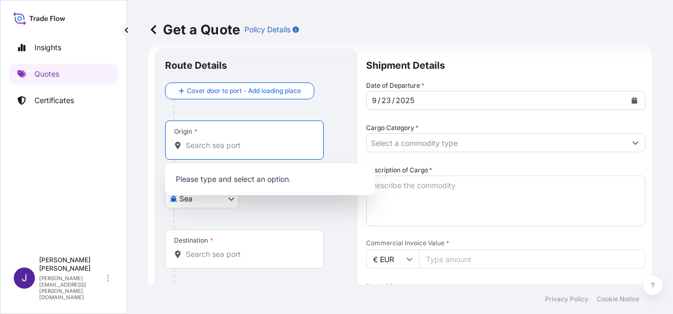
click at [224, 147] on input "Origin *" at bounding box center [248, 145] width 125 height 11
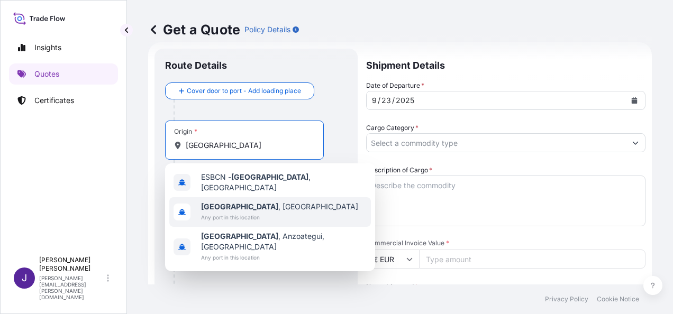
click at [222, 212] on span "Any port in this location" at bounding box center [279, 217] width 157 height 11
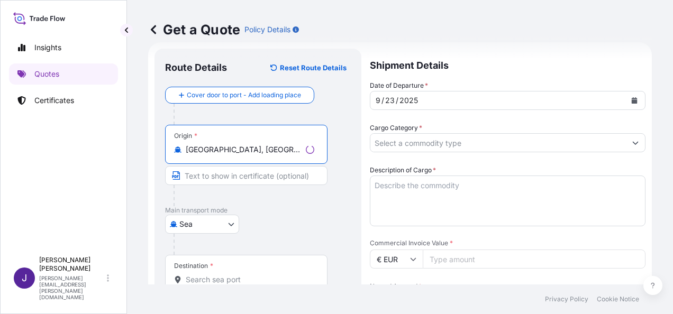
type input "[GEOGRAPHIC_DATA], [GEOGRAPHIC_DATA]"
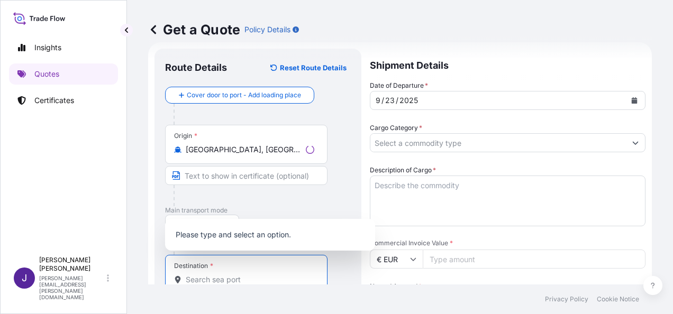
click at [206, 277] on input "Destination *" at bounding box center [250, 279] width 128 height 11
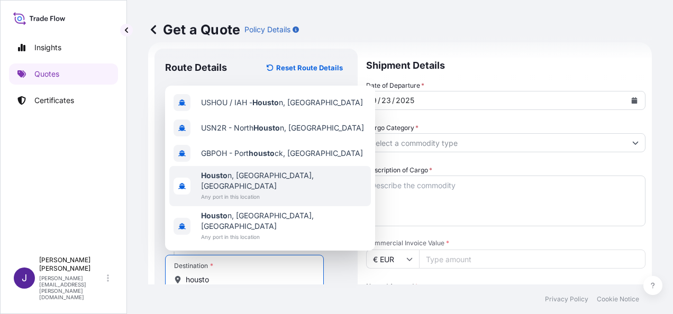
click at [250, 191] on span "Housto n, [GEOGRAPHIC_DATA], [GEOGRAPHIC_DATA]" at bounding box center [284, 180] width 166 height 21
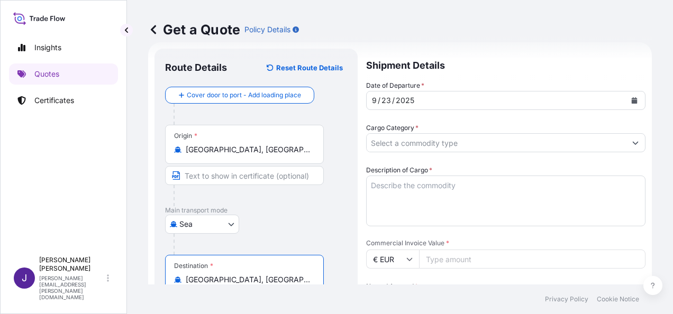
type input "[GEOGRAPHIC_DATA], [GEOGRAPHIC_DATA], [GEOGRAPHIC_DATA]"
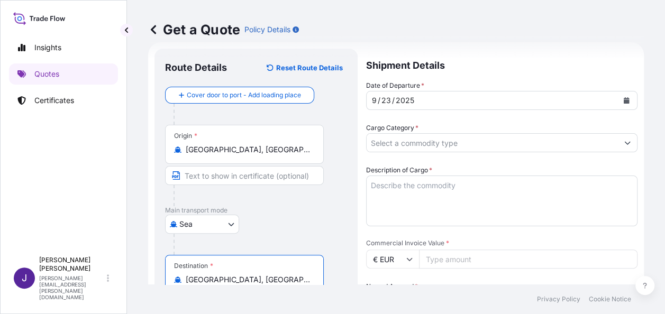
click at [447, 139] on input "Cargo Category *" at bounding box center [491, 142] width 251 height 19
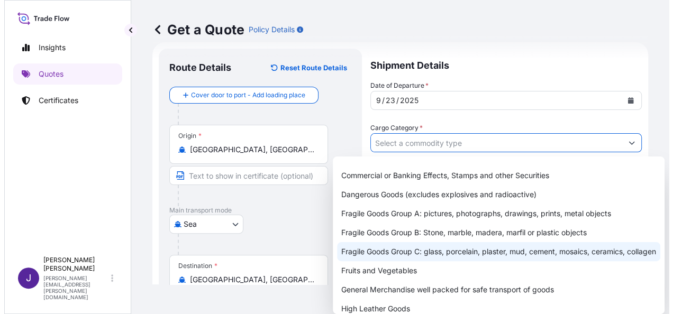
scroll to position [53, 0]
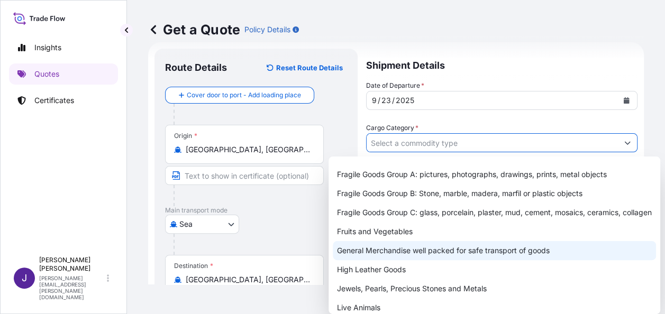
click at [373, 260] on div "General Merchandise well packed for safe transport of goods" at bounding box center [494, 250] width 323 height 19
type input "General Merchandise well packed for safe transport of goods"
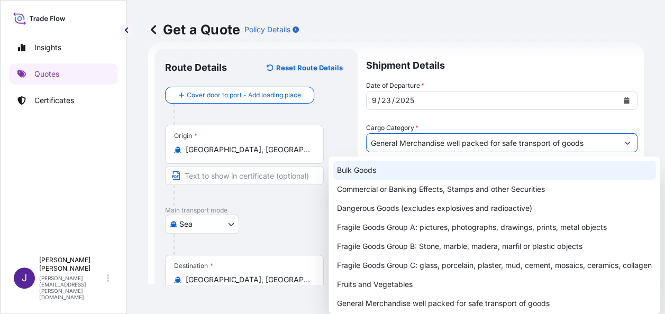
click at [497, 22] on div "Get a Quote Policy Details" at bounding box center [395, 29] width 495 height 17
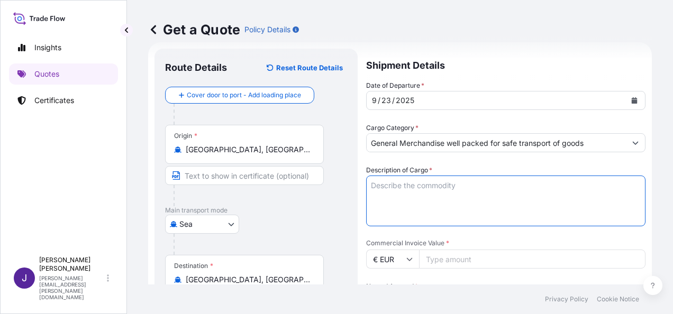
click at [415, 185] on textarea "Description of Cargo *" at bounding box center [505, 201] width 279 height 51
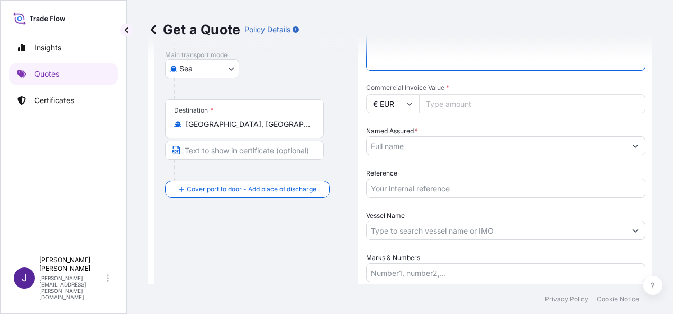
scroll to position [176, 0]
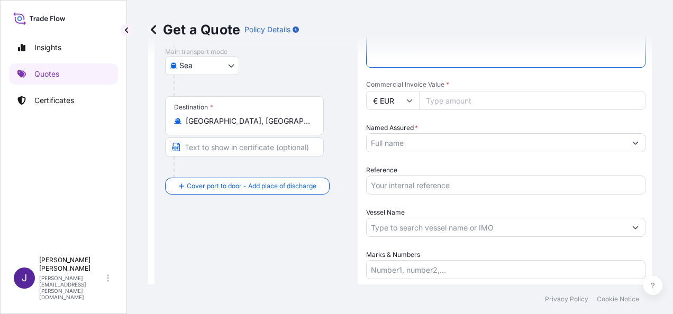
type textarea "CONSERVAS"
click at [475, 98] on input "Commercial Invoice Value *" at bounding box center [532, 100] width 226 height 19
type input "2250"
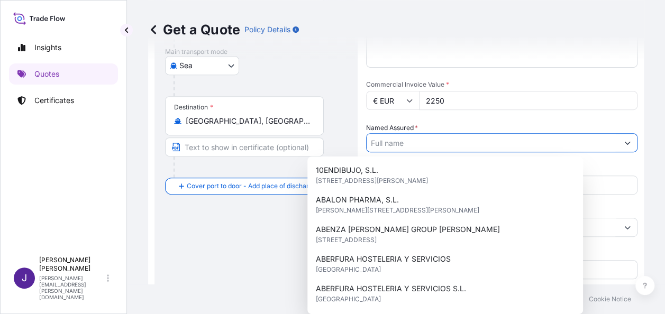
click at [474, 144] on input "Named Assured *" at bounding box center [491, 142] width 251 height 19
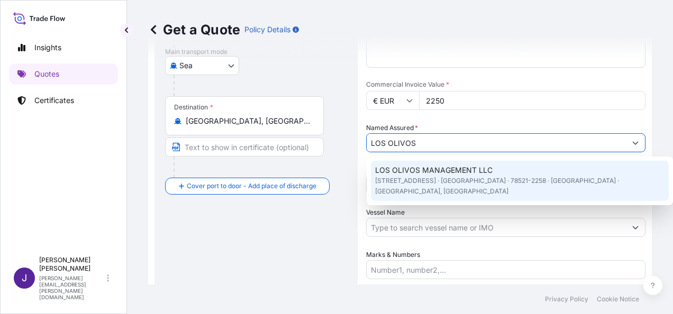
click at [452, 179] on span "[STREET_ADDRESS] · [GEOGRAPHIC_DATA] · 78521-2258 · [GEOGRAPHIC_DATA] · [GEOGRA…" at bounding box center [519, 186] width 289 height 21
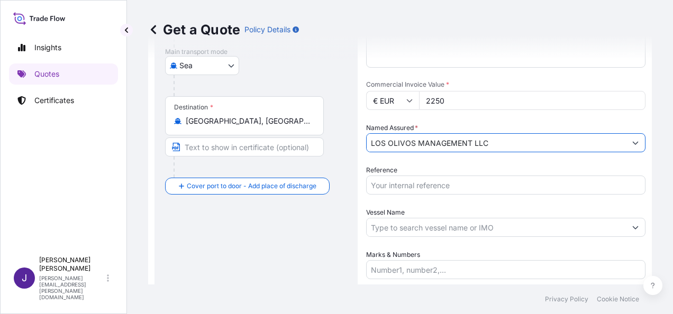
type input "LOS OLIVOS MANAGEMENT LLC"
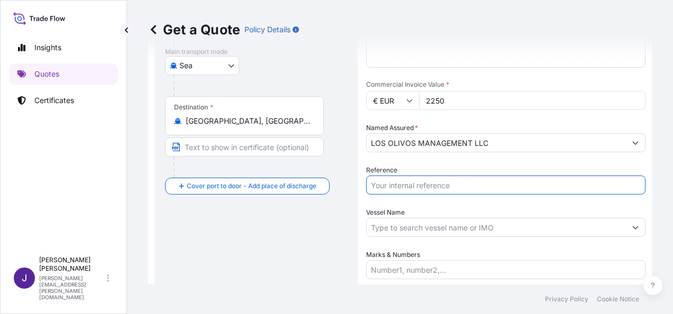
click at [429, 185] on input "Reference" at bounding box center [505, 185] width 279 height 19
type input "56534"
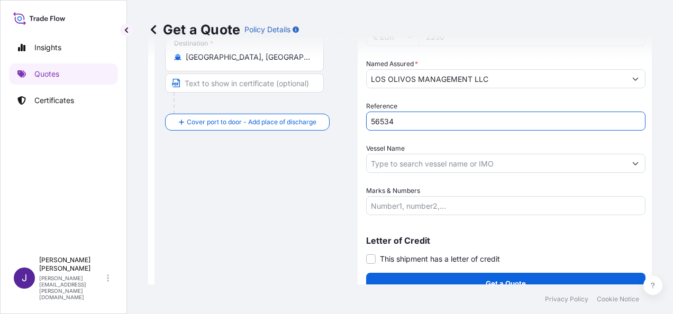
scroll to position [255, 0]
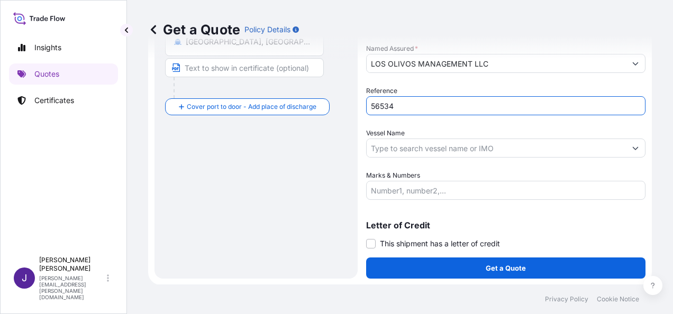
click at [465, 191] on input "Marks & Numbers" at bounding box center [505, 190] width 279 height 19
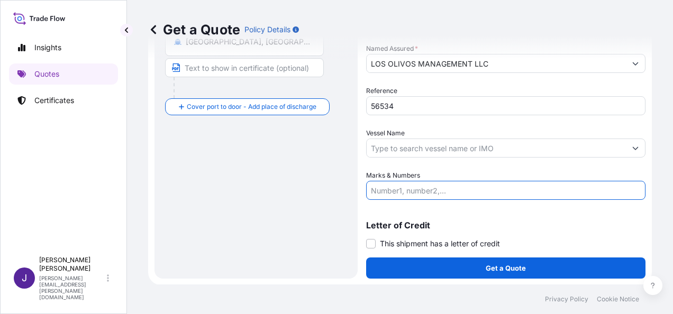
paste input "LCL CONTAINER MEDU7670500 55 BOXES CONSERVAS 82,50 KGS -"
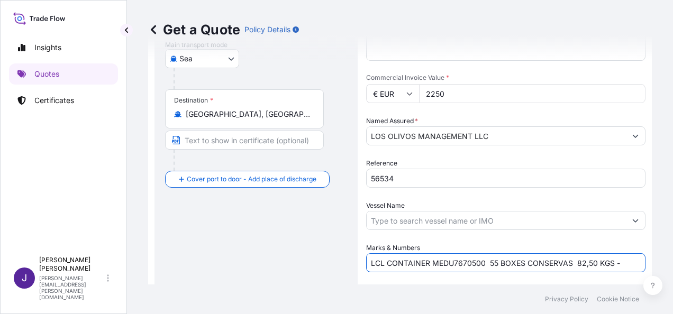
scroll to position [149, 0]
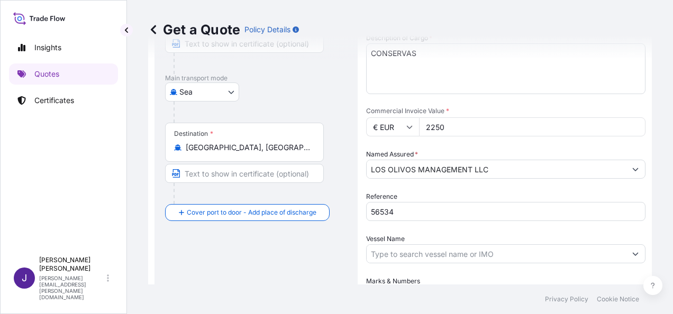
type input "LCL CONTAINER MEDU7670500 55 BOXES CONSERVAS 82,50 KGS -"
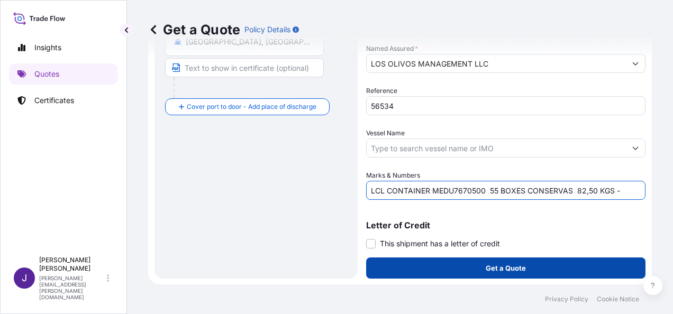
click at [512, 269] on p "Get a Quote" at bounding box center [505, 268] width 40 height 11
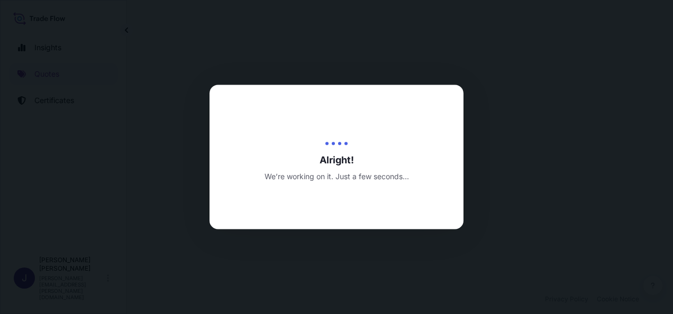
select select "Sea"
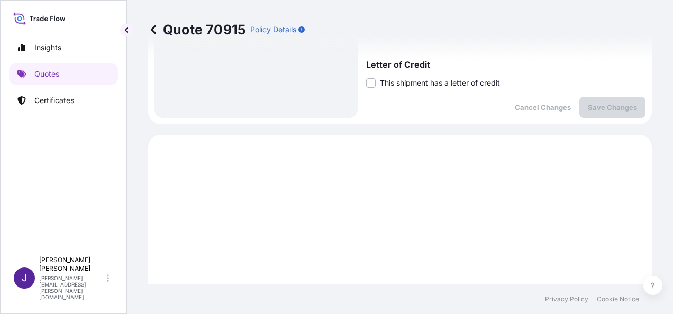
scroll to position [497, 0]
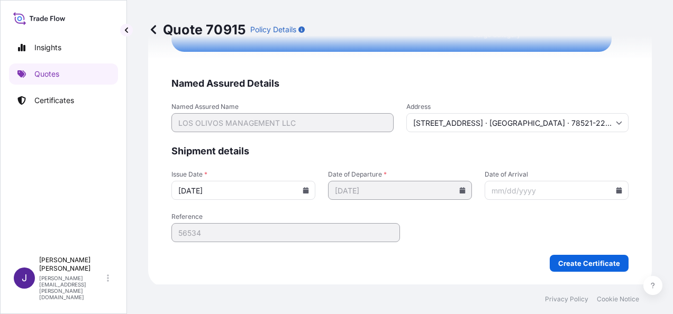
scroll to position [1969, 0]
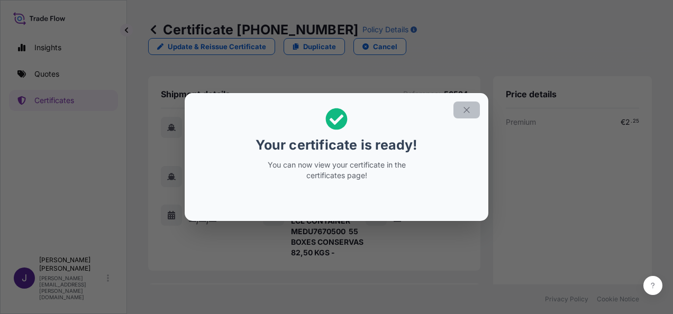
click at [469, 114] on icon "button" at bounding box center [467, 110] width 10 height 10
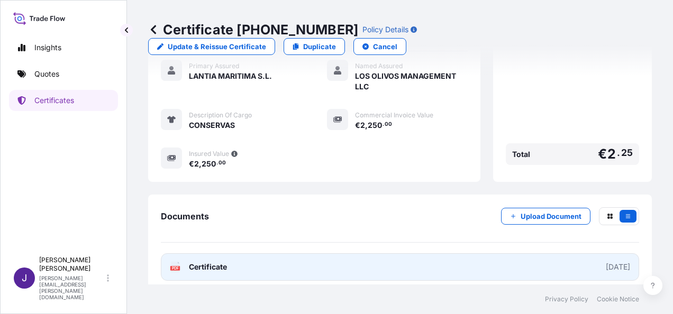
scroll to position [265, 0]
click at [335, 262] on link "PDF Certificate [DATE]" at bounding box center [400, 266] width 478 height 27
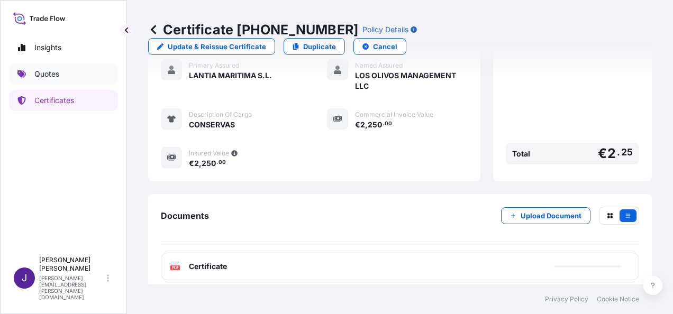
click at [54, 74] on p "Quotes" at bounding box center [46, 74] width 25 height 11
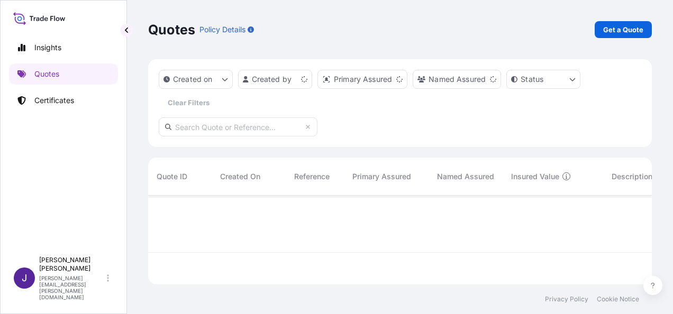
scroll to position [87, 495]
click at [636, 34] on link "Get a Quote" at bounding box center [622, 29] width 57 height 17
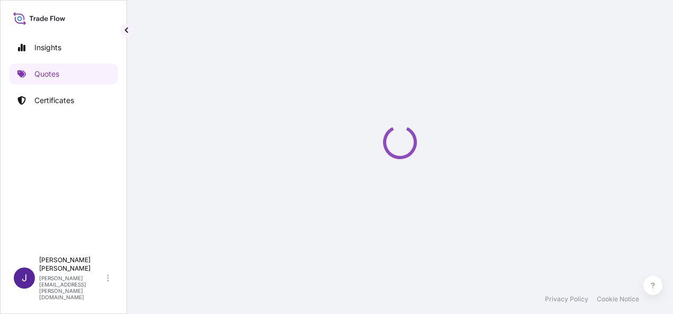
select select "Sea"
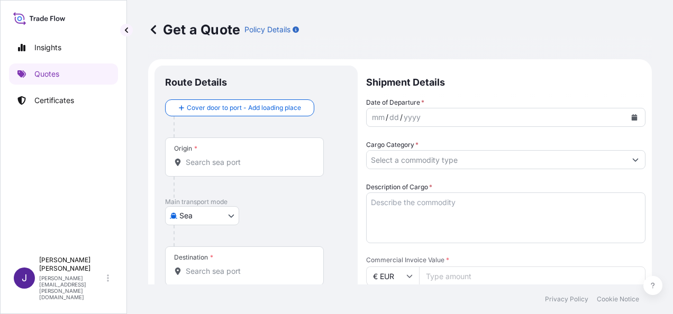
scroll to position [17, 0]
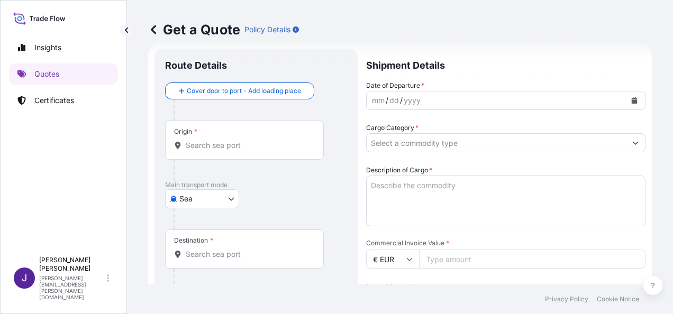
click at [222, 145] on input "Origin *" at bounding box center [248, 145] width 125 height 11
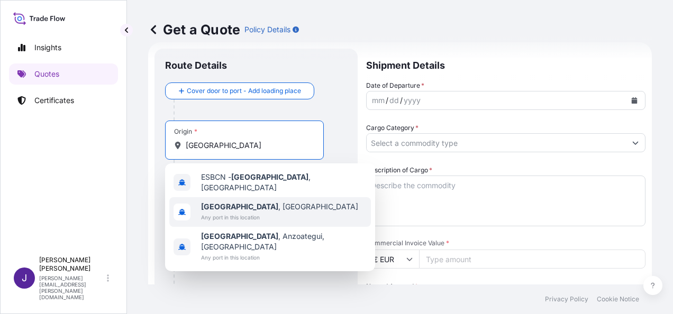
click at [257, 204] on span "[GEOGRAPHIC_DATA] , [GEOGRAPHIC_DATA]" at bounding box center [279, 206] width 157 height 11
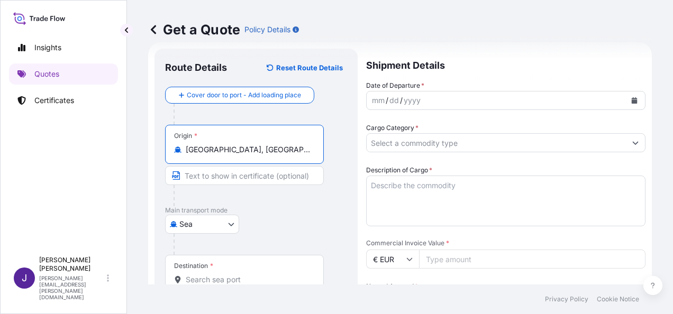
type input "[GEOGRAPHIC_DATA], [GEOGRAPHIC_DATA]"
click at [232, 282] on input "Destination *" at bounding box center [248, 279] width 125 height 11
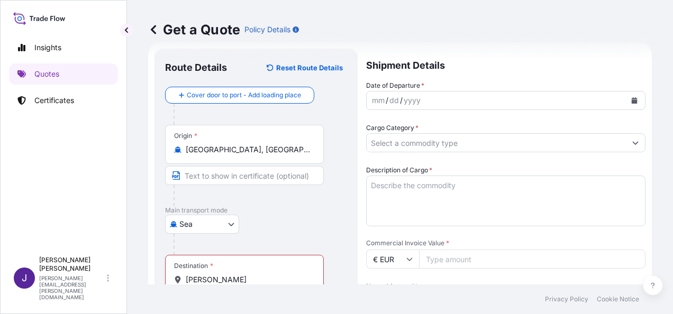
click at [225, 282] on input "[PERSON_NAME]" at bounding box center [248, 279] width 125 height 11
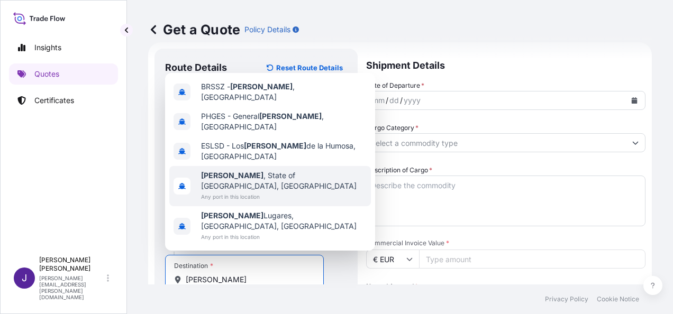
click at [244, 194] on span "Any port in this location" at bounding box center [284, 196] width 166 height 11
type input "[PERSON_NAME], State of [GEOGRAPHIC_DATA], [GEOGRAPHIC_DATA]"
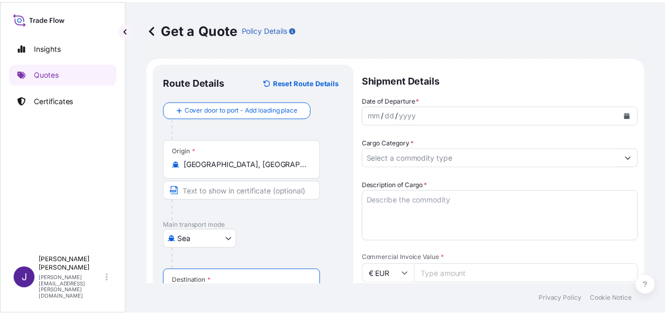
scroll to position [0, 0]
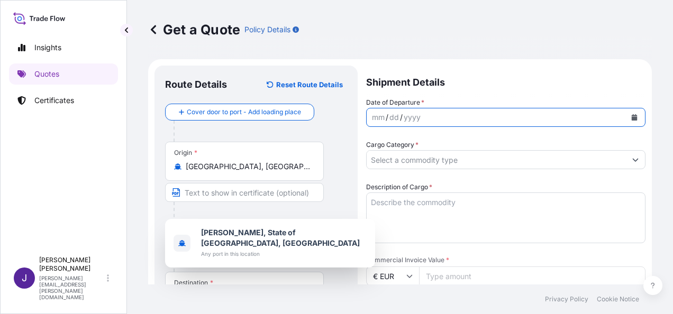
click at [630, 122] on button "Calendar" at bounding box center [634, 117] width 17 height 17
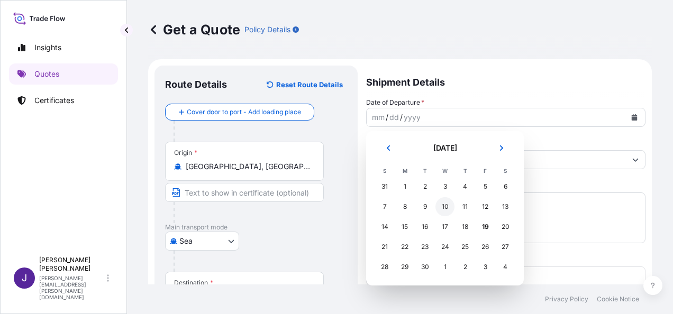
click at [444, 208] on div "10" at bounding box center [444, 206] width 19 height 19
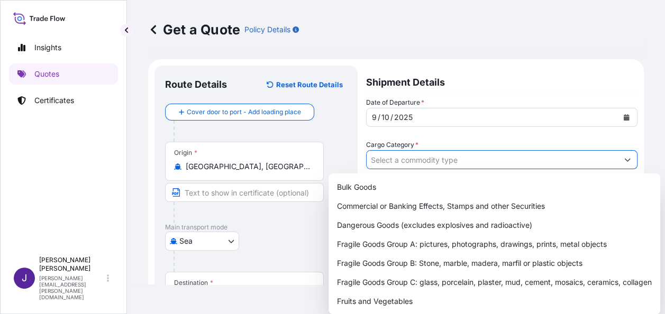
click at [435, 155] on input "Cargo Category *" at bounding box center [491, 159] width 251 height 19
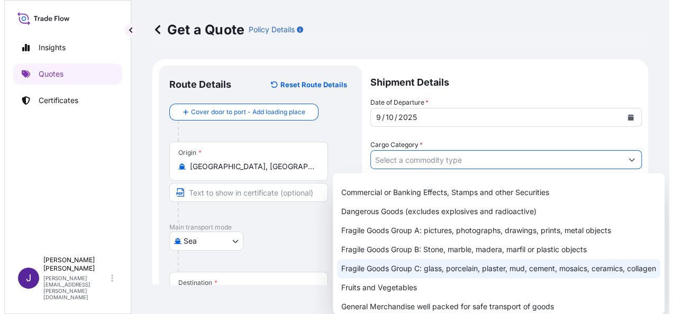
scroll to position [53, 0]
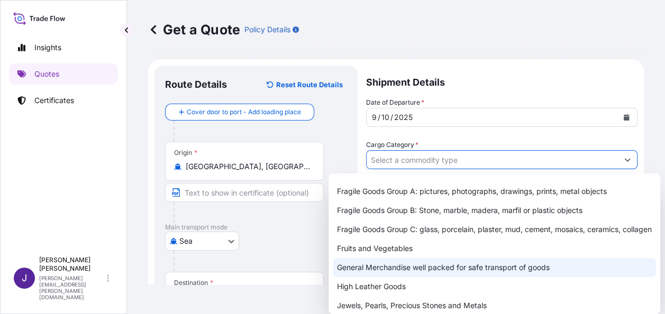
click at [380, 277] on div "General Merchandise well packed for safe transport of goods" at bounding box center [494, 267] width 323 height 19
type input "General Merchandise well packed for safe transport of goods"
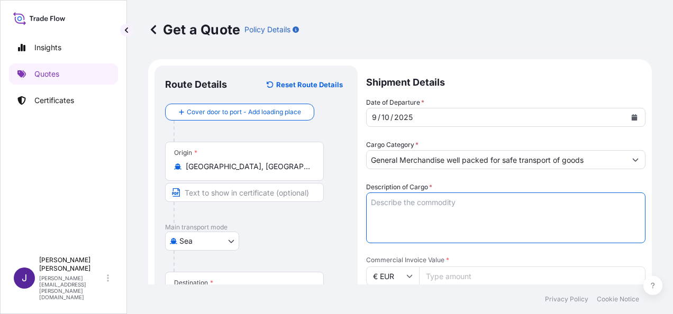
click at [412, 199] on textarea "Description of Cargo *" at bounding box center [505, 217] width 279 height 51
paste textarea "CARTTON GLUE 43199 PA"
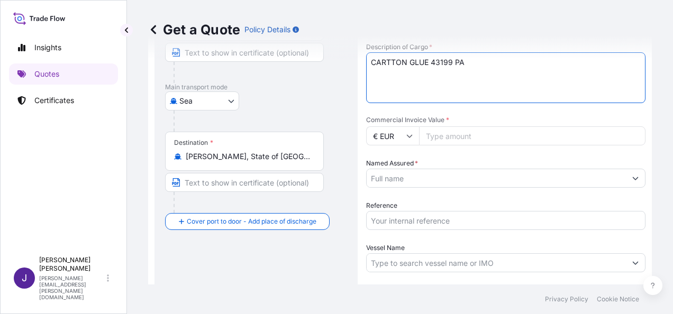
scroll to position [255, 0]
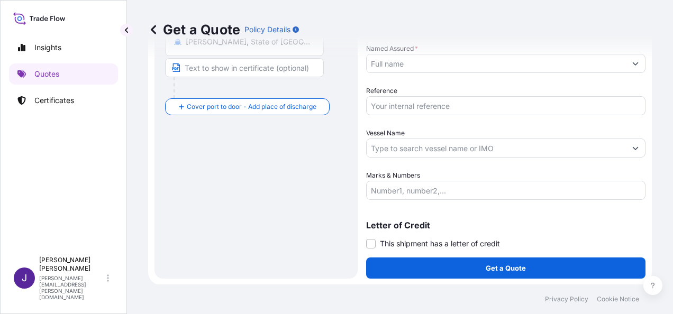
type textarea "CARTTON GLUE 43199 PA"
click at [405, 108] on input "Reference" at bounding box center [505, 105] width 279 height 19
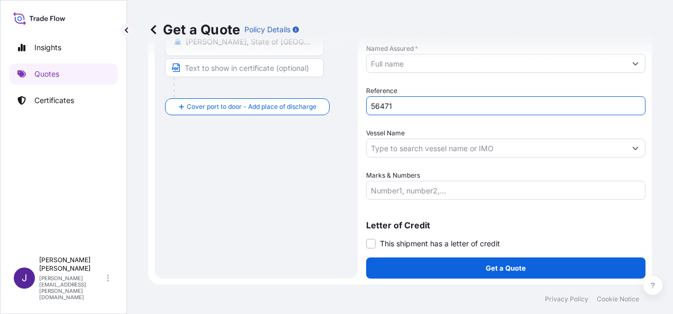
type input "56471"
click at [421, 64] on input "Named Assured *" at bounding box center [495, 63] width 259 height 19
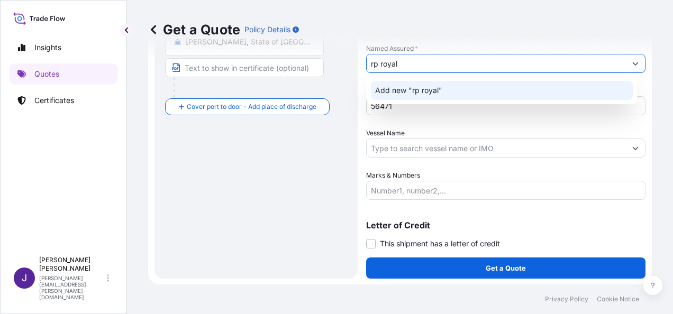
drag, startPoint x: 433, startPoint y: 65, endPoint x: 304, endPoint y: 69, distance: 129.1
click at [305, 68] on form "Route Details Reset Route Details Cover door to port - Add loading place Place …" at bounding box center [399, 44] width 503 height 481
paste input "RP ROYAL DISTRIBUTION SL"
click at [437, 97] on div "Add new "RP ROYAL DISTRIBUTION, S.L."" at bounding box center [502, 90] width 262 height 19
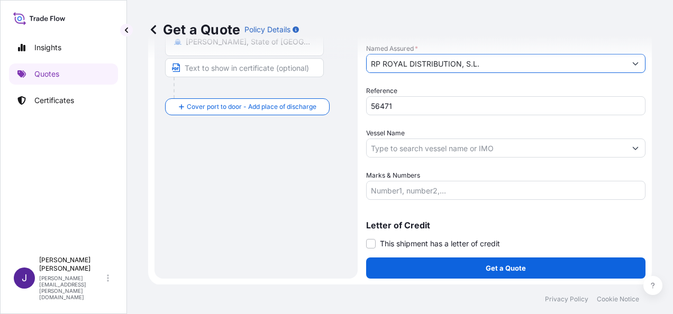
type input "RP ROYAL DISTRIBUTION, S.L."
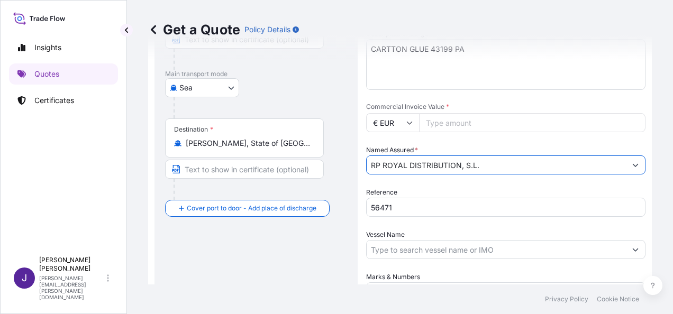
scroll to position [149, 0]
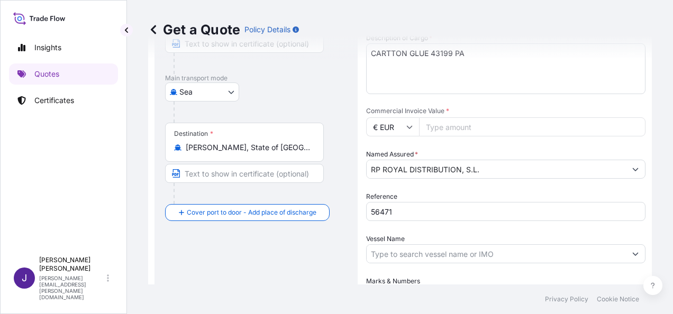
click at [451, 126] on input "Commercial Invoice Value *" at bounding box center [532, 126] width 226 height 19
type input "44098.56"
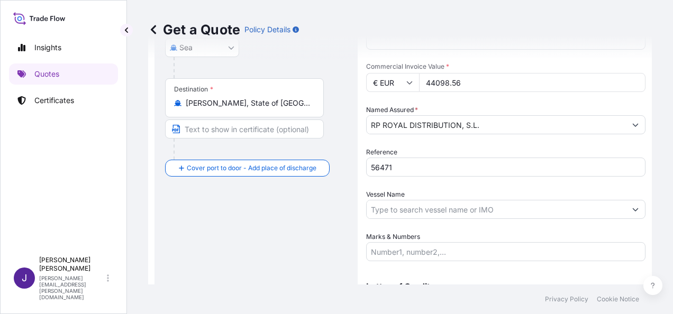
scroll to position [255, 0]
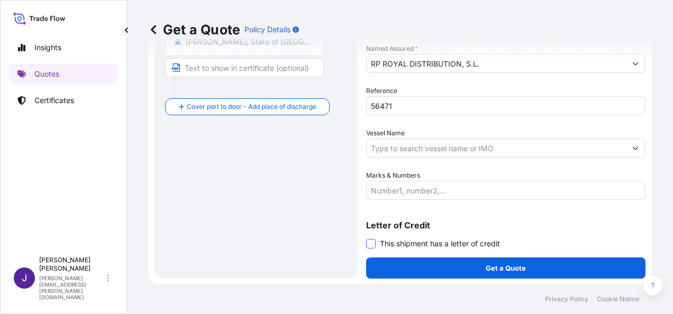
click at [370, 244] on span at bounding box center [371, 244] width 10 height 10
click at [366, 238] on input "This shipment has a letter of credit" at bounding box center [366, 238] width 0 height 0
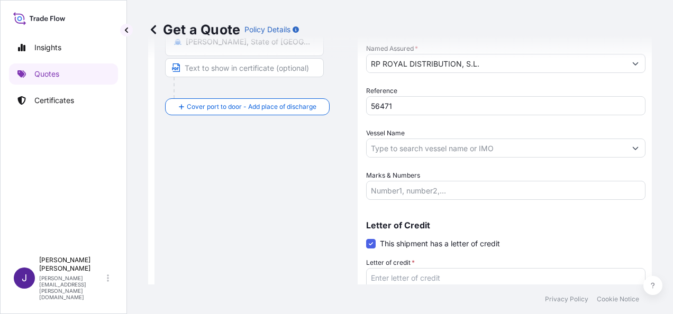
click at [410, 276] on textarea "Letter of credit *" at bounding box center [505, 293] width 279 height 51
paste textarea "FACTURA NR 2025551"
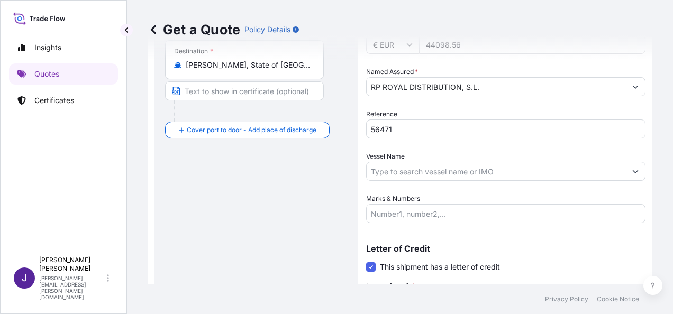
scroll to position [335, 0]
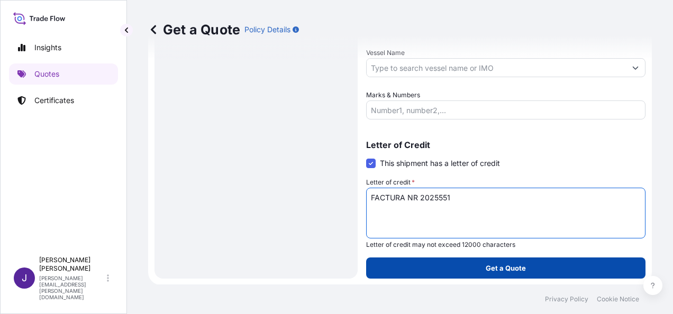
type textarea "FACTURA NR 2025551"
click at [525, 269] on button "Get a Quote" at bounding box center [505, 268] width 279 height 21
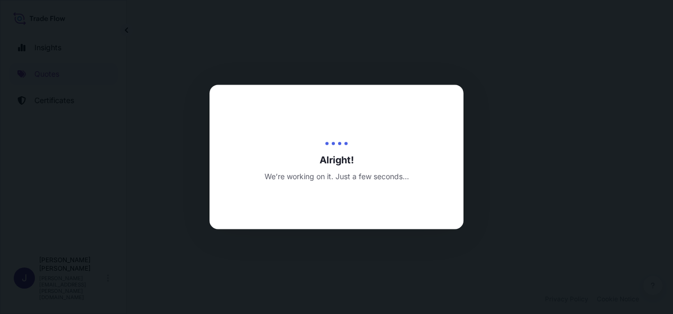
select select "Sea"
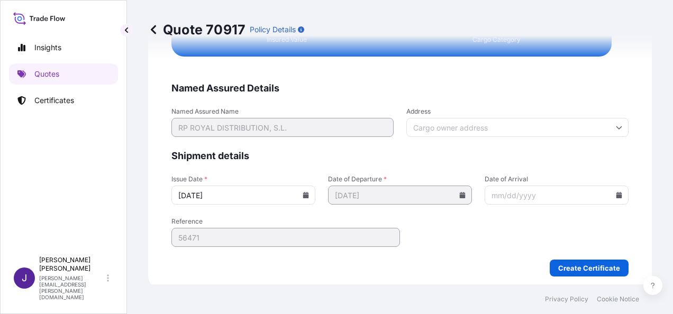
scroll to position [2159, 0]
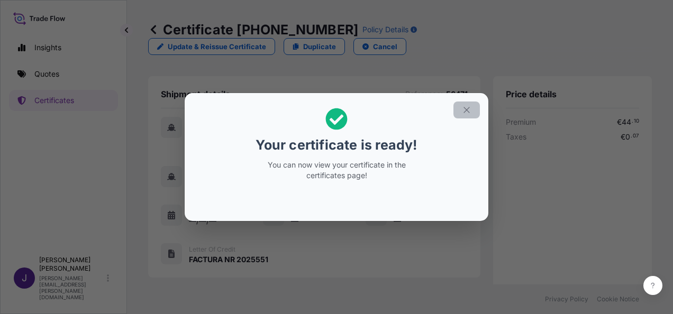
click at [462, 113] on icon "button" at bounding box center [467, 110] width 10 height 10
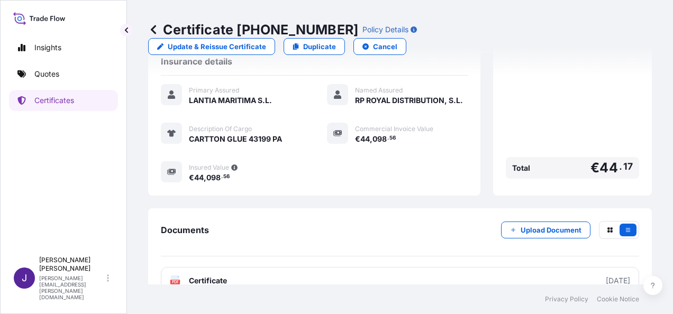
scroll to position [251, 0]
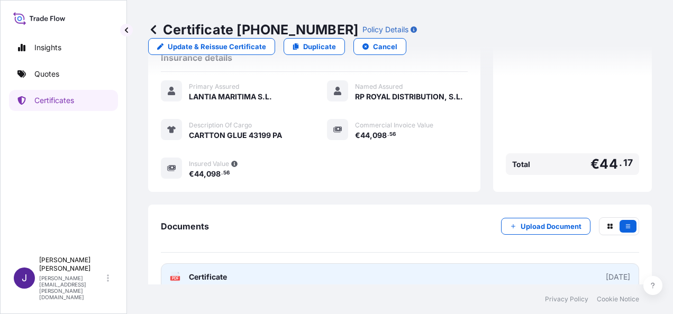
click at [358, 263] on link "PDF Certificate [DATE]" at bounding box center [400, 276] width 478 height 27
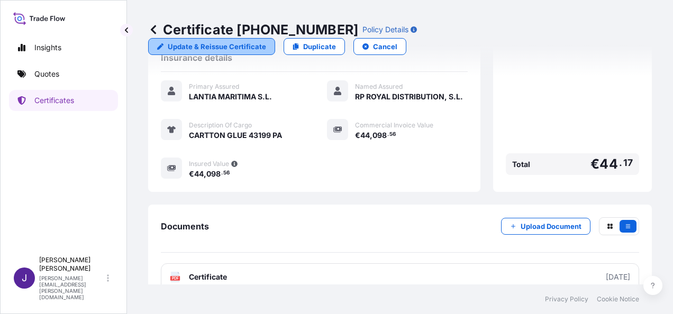
click at [266, 41] on p "Update & Reissue Certificate" at bounding box center [217, 46] width 98 height 11
select select "Sea"
select select "31519"
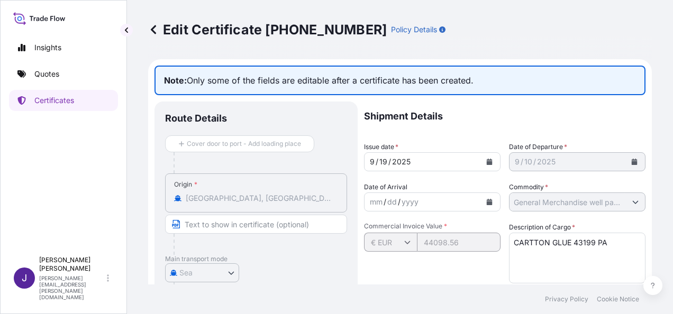
click at [154, 27] on icon at bounding box center [153, 29] width 5 height 9
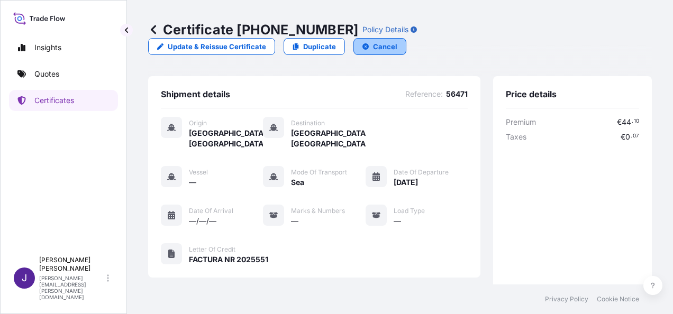
click at [397, 41] on p "Cancel" at bounding box center [385, 46] width 24 height 11
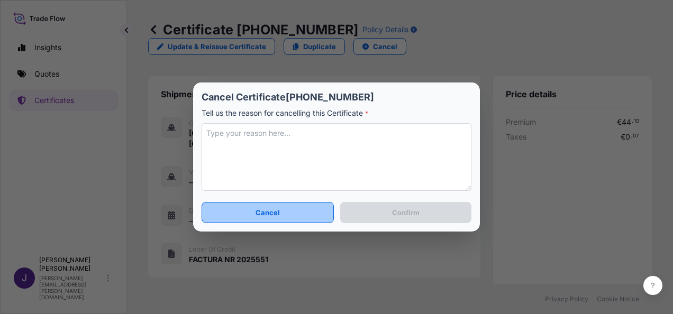
click at [275, 213] on p "Cancel" at bounding box center [267, 212] width 24 height 11
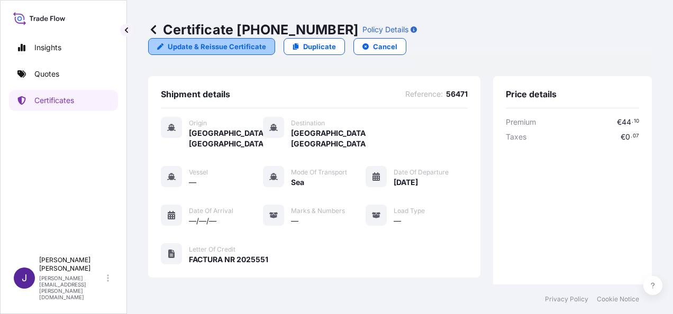
click at [266, 41] on p "Update & Reissue Certificate" at bounding box center [217, 46] width 98 height 11
select select "Sea"
select select "31519"
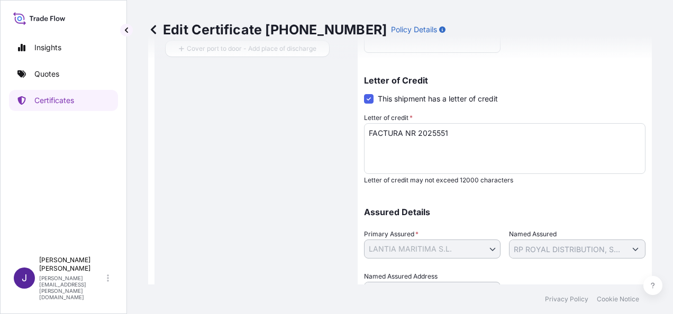
scroll to position [238, 0]
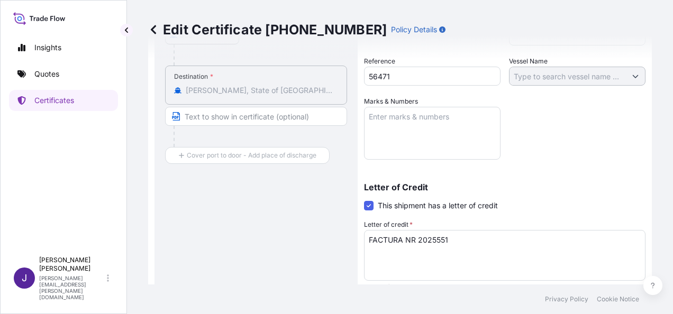
click at [156, 29] on icon at bounding box center [153, 29] width 11 height 11
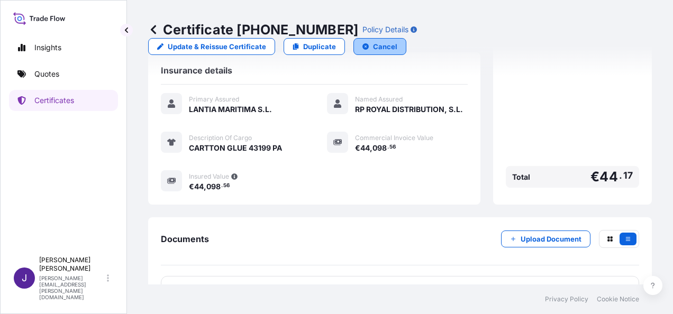
click at [369, 43] on icon "button" at bounding box center [365, 46] width 6 height 6
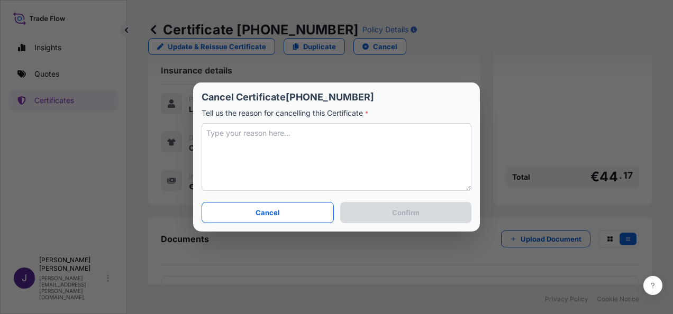
click at [260, 133] on textarea at bounding box center [336, 157] width 270 height 68
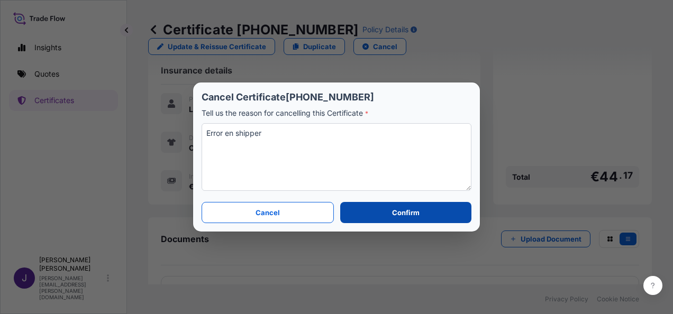
type textarea "Error en shipper"
click at [409, 214] on p "Confirm" at bounding box center [405, 212] width 27 height 11
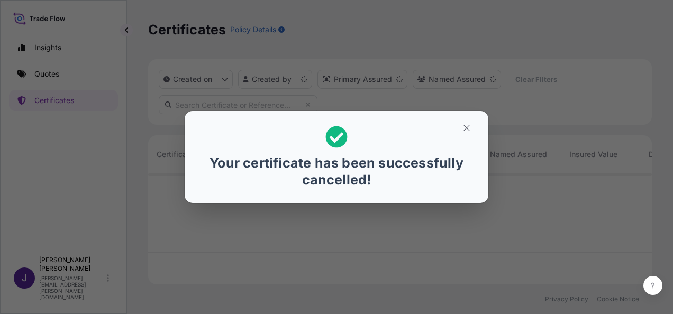
scroll to position [109, 495]
click at [471, 122] on button "button" at bounding box center [466, 128] width 26 height 17
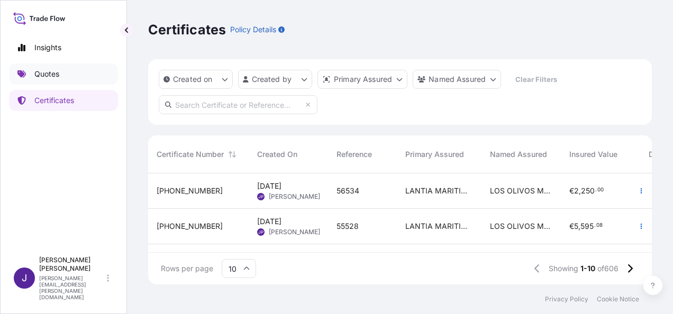
click at [48, 78] on p "Quotes" at bounding box center [46, 74] width 25 height 11
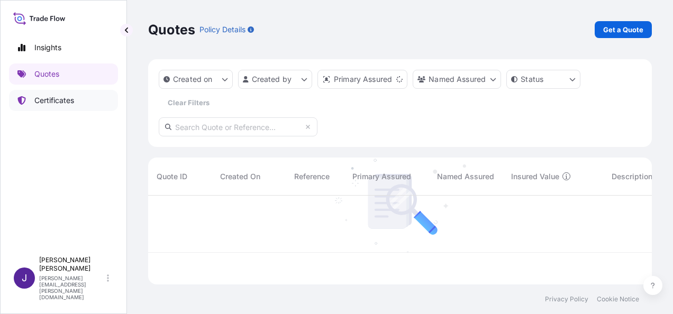
scroll to position [87, 495]
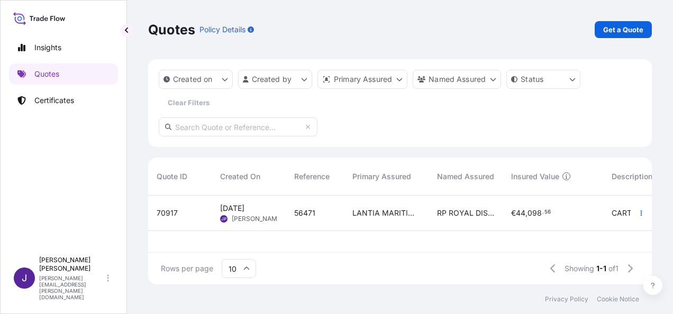
click at [371, 220] on div "LANTIA MARITIMA S.L." at bounding box center [386, 213] width 85 height 35
select select "Sea"
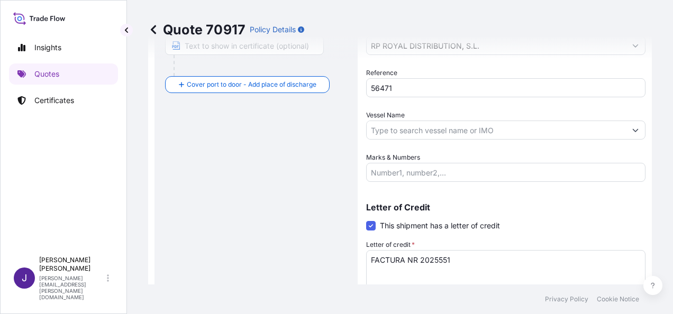
scroll to position [207, 0]
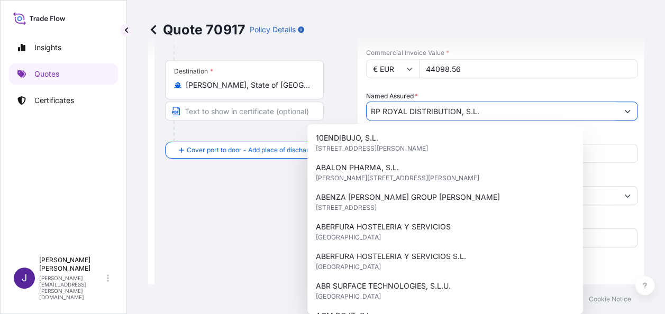
drag, startPoint x: 488, startPoint y: 116, endPoint x: 312, endPoint y: 122, distance: 175.7
click at [313, 121] on form "Route Details Cover door to port - Add loading place Place of loading Road / [G…" at bounding box center [395, 132] width 495 height 561
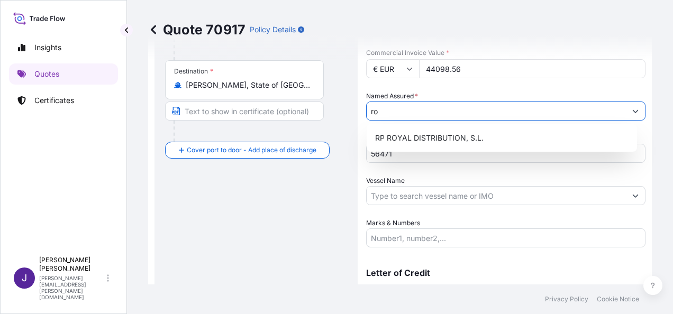
type input "r"
paste input "ROYAL CARTTON, S.L."
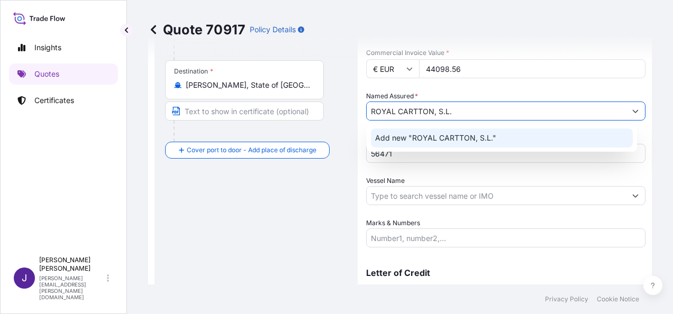
click at [427, 142] on span "Add new "ROYAL CARTTON, S.L."" at bounding box center [435, 138] width 121 height 11
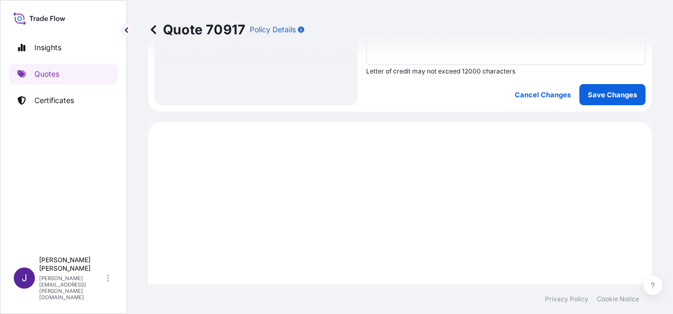
scroll to position [525, 0]
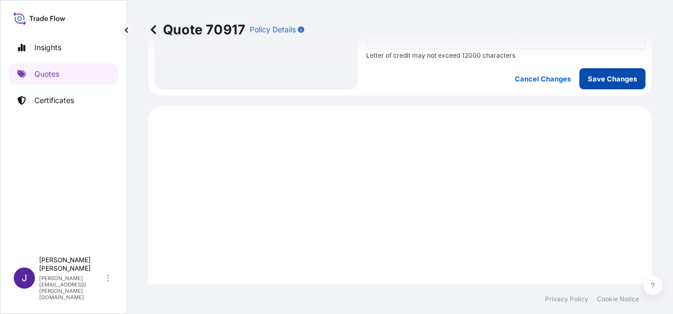
type input "ROYAL CARTTON, S.L."
click at [618, 80] on p "Save Changes" at bounding box center [611, 79] width 49 height 11
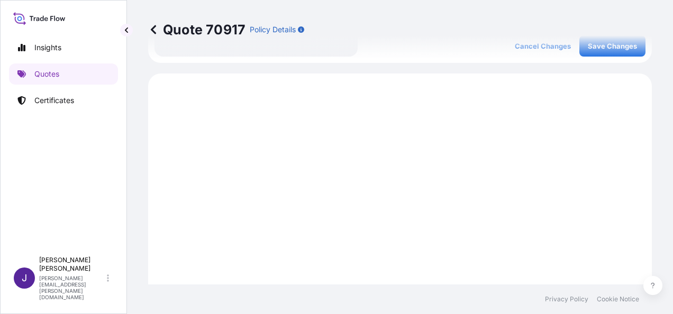
scroll to position [577, 0]
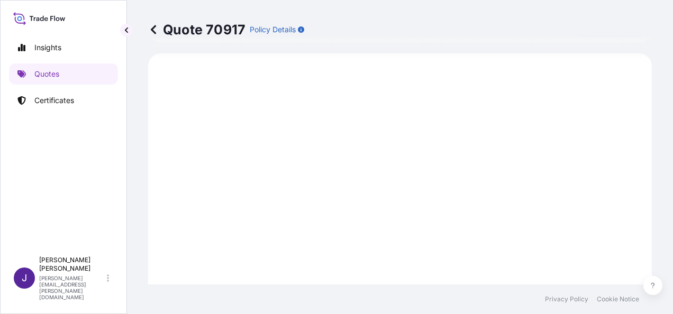
select select "Sea"
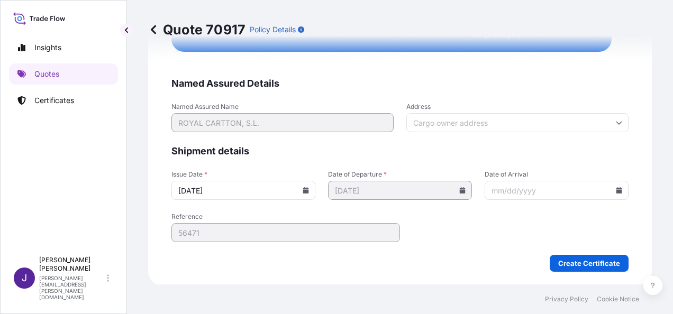
scroll to position [2159, 0]
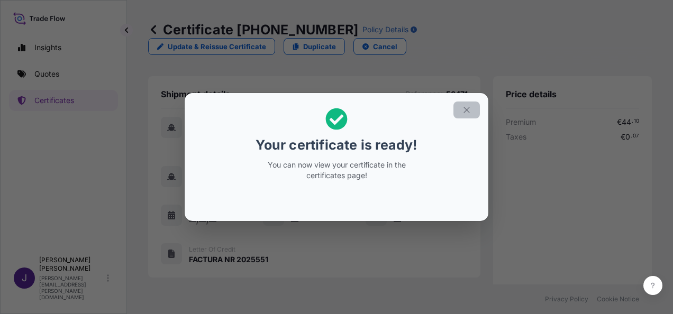
click at [466, 112] on icon "button" at bounding box center [467, 110] width 10 height 10
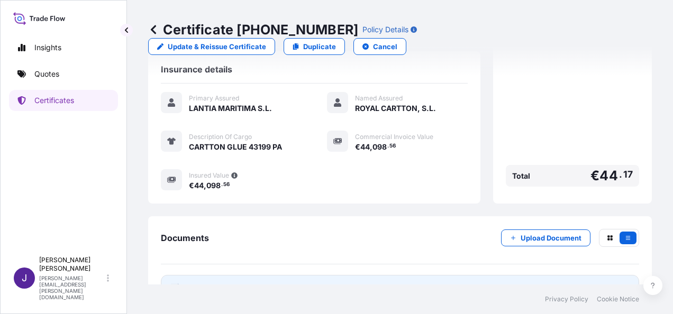
scroll to position [240, 0]
click at [444, 274] on link "PDF Certificate [DATE]" at bounding box center [400, 287] width 478 height 27
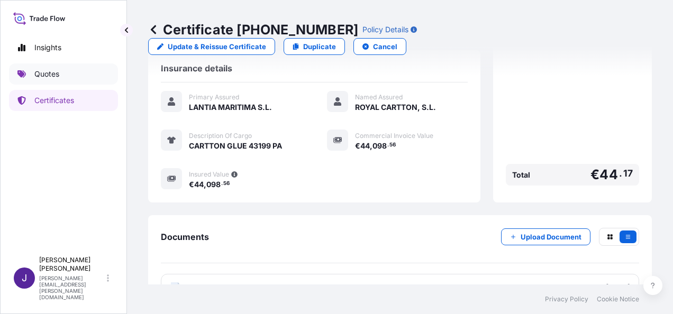
click at [47, 71] on p "Quotes" at bounding box center [46, 74] width 25 height 11
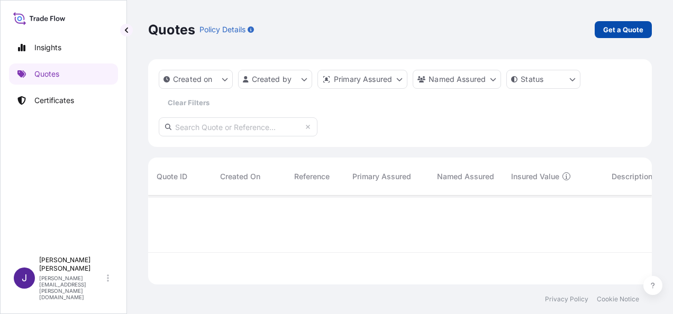
scroll to position [118, 495]
click at [618, 30] on p "Get a Quote" at bounding box center [623, 29] width 40 height 11
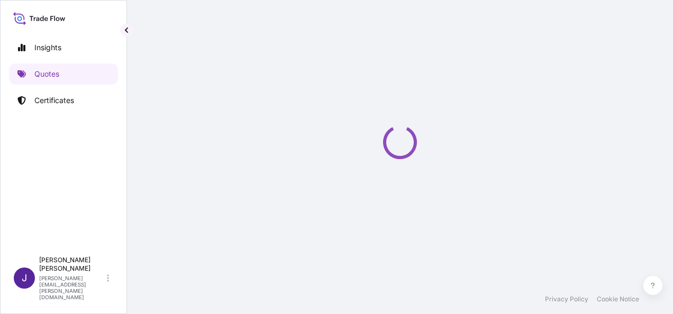
select select "Sea"
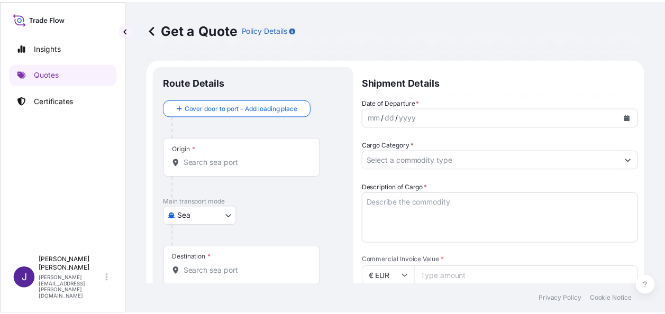
scroll to position [17, 0]
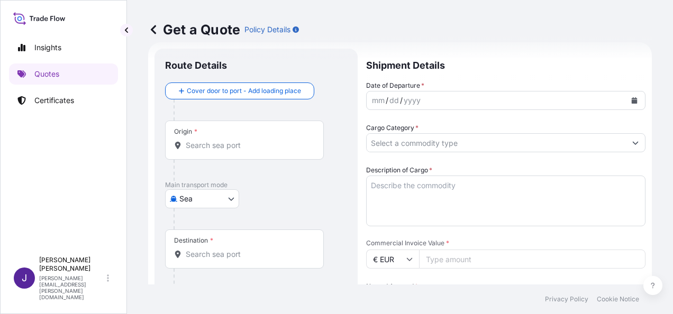
click at [254, 147] on input "Origin *" at bounding box center [248, 145] width 125 height 11
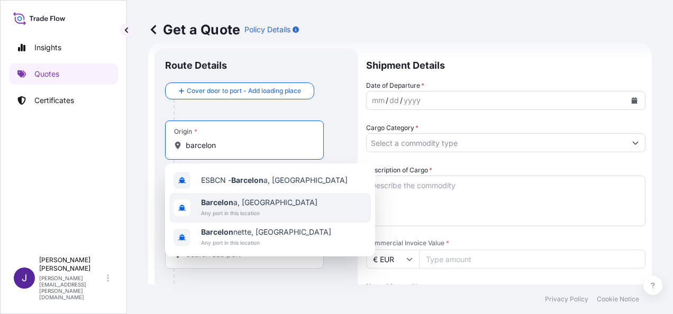
click at [232, 201] on b "Barcelon" at bounding box center [217, 202] width 32 height 9
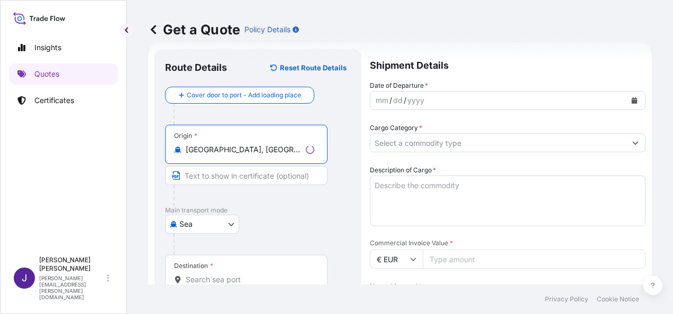
type input "[GEOGRAPHIC_DATA], [GEOGRAPHIC_DATA]"
click at [228, 278] on input "Destination *" at bounding box center [250, 279] width 128 height 11
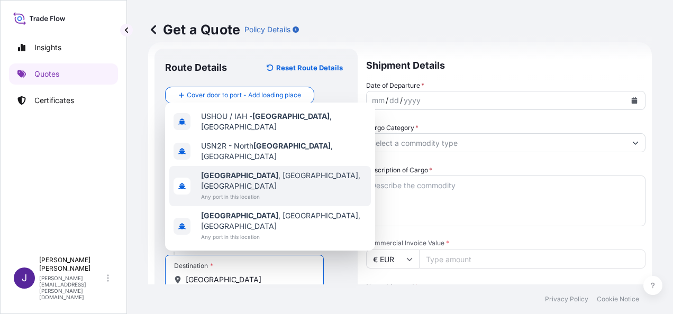
click at [234, 202] on span "Any port in this location" at bounding box center [284, 196] width 166 height 11
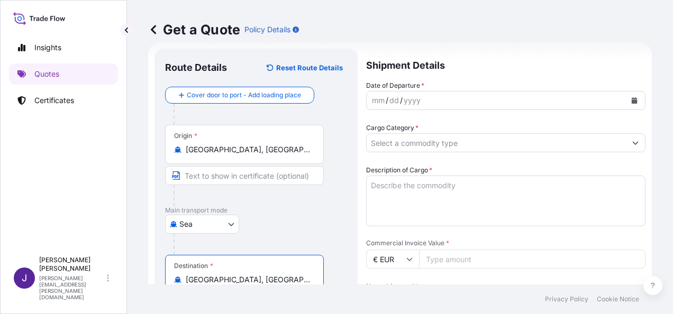
type input "[GEOGRAPHIC_DATA], [GEOGRAPHIC_DATA], [GEOGRAPHIC_DATA]"
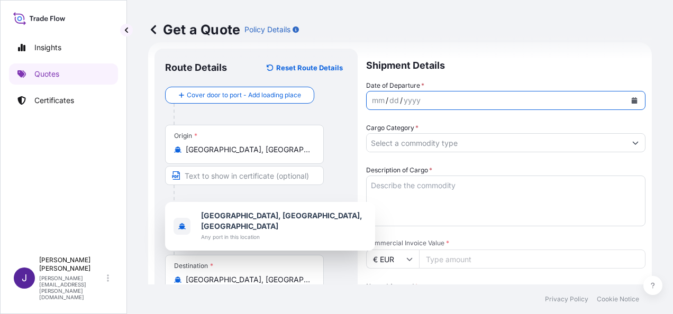
click at [629, 99] on button "Calendar" at bounding box center [634, 100] width 17 height 17
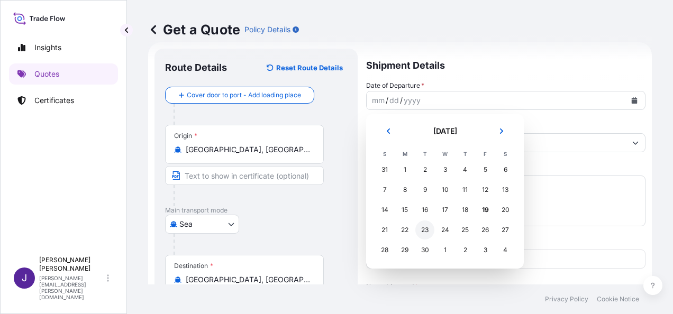
click at [423, 233] on div "23" at bounding box center [424, 230] width 19 height 19
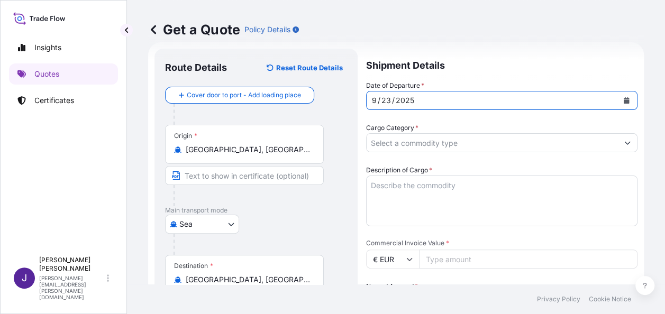
click at [424, 145] on input "Cargo Category *" at bounding box center [491, 142] width 251 height 19
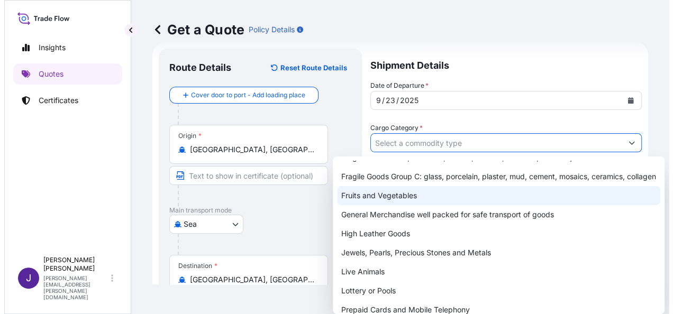
scroll to position [106, 0]
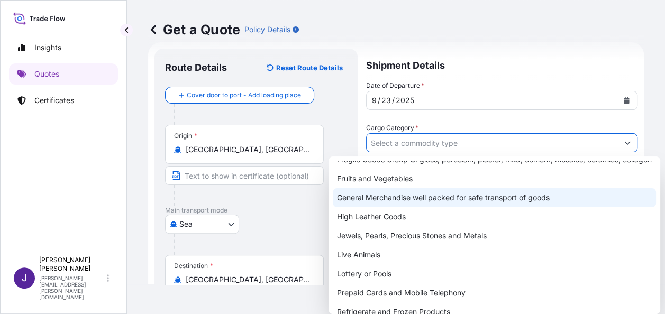
click at [392, 207] on div "General Merchandise well packed for safe transport of goods" at bounding box center [494, 197] width 323 height 19
type input "General Merchandise well packed for safe transport of goods"
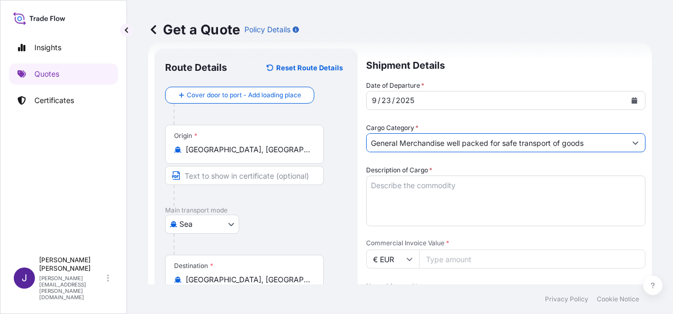
click at [404, 189] on textarea "Description of Cargo *" at bounding box center [505, 201] width 279 height 51
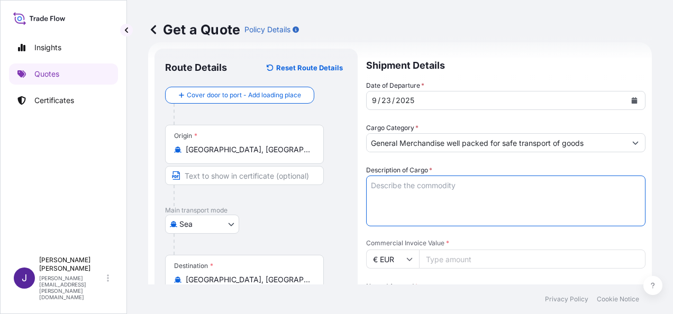
click at [444, 189] on textarea "Description of Cargo *" at bounding box center [505, 201] width 279 height 51
type textarea "v"
paste textarea "POMACE OLIVE OIL"
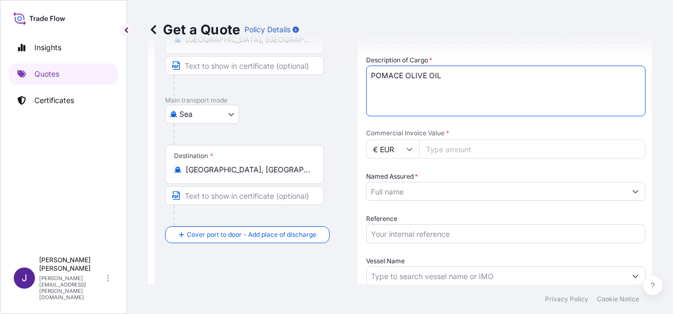
scroll to position [123, 0]
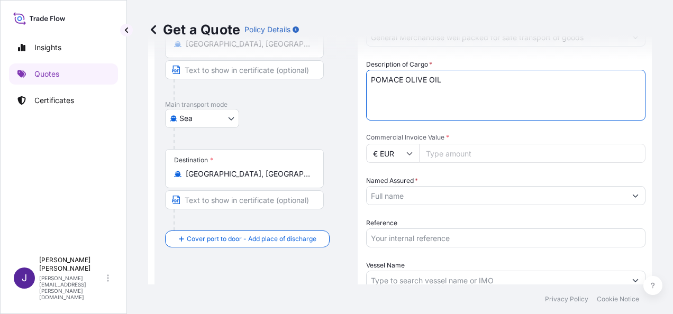
type textarea "POMACE OLIVE OIL"
click at [476, 160] on input "Commercial Invoice Value *" at bounding box center [532, 153] width 226 height 19
type input "5900"
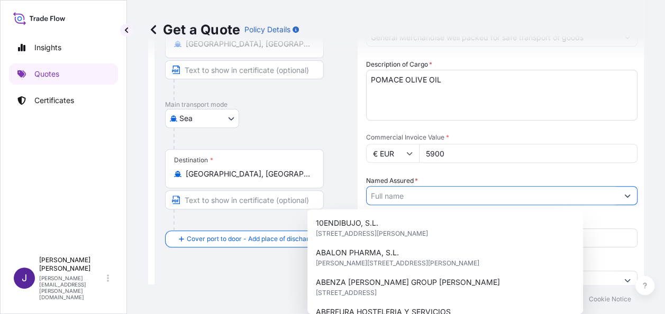
click at [479, 199] on input "Named Assured *" at bounding box center [491, 195] width 251 height 19
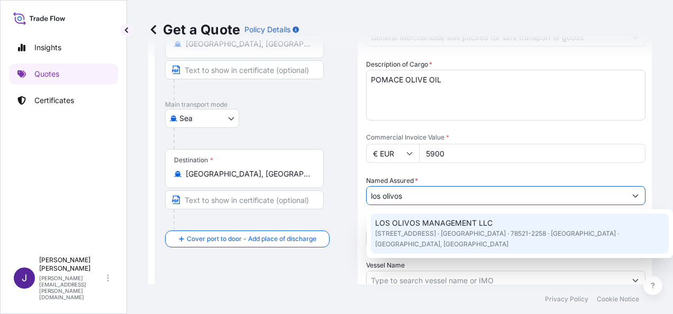
click at [415, 243] on span "[STREET_ADDRESS] · [GEOGRAPHIC_DATA] · 78521-2258 · [GEOGRAPHIC_DATA] · [GEOGRA…" at bounding box center [519, 238] width 289 height 21
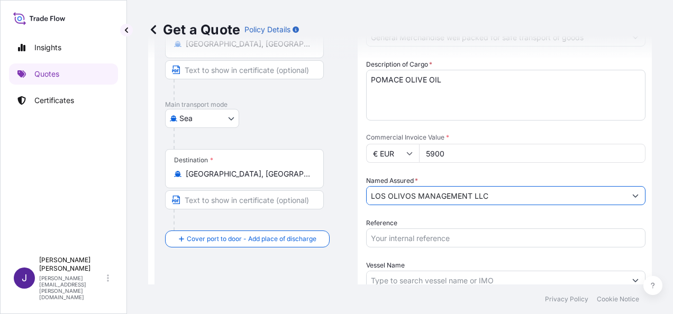
type input "LOS OLIVOS MANAGEMENT LLC"
click at [414, 239] on input "Reference" at bounding box center [505, 237] width 279 height 19
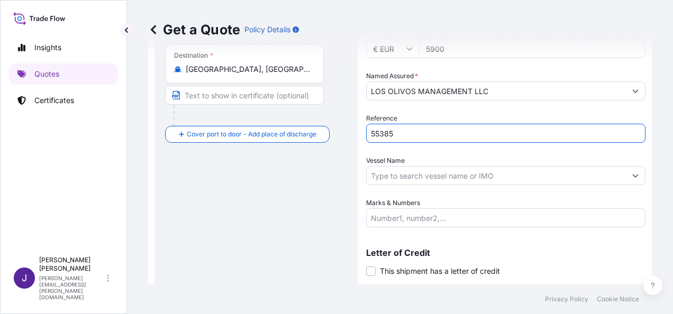
scroll to position [228, 0]
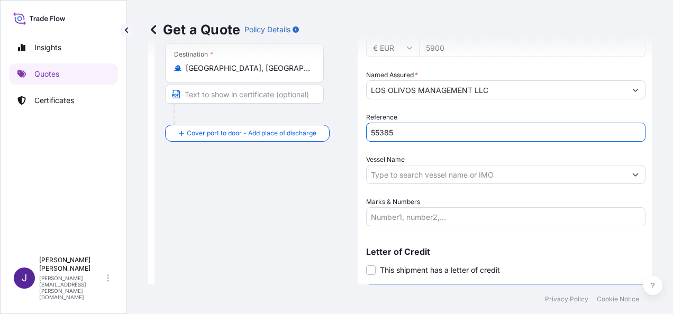
type input "55385"
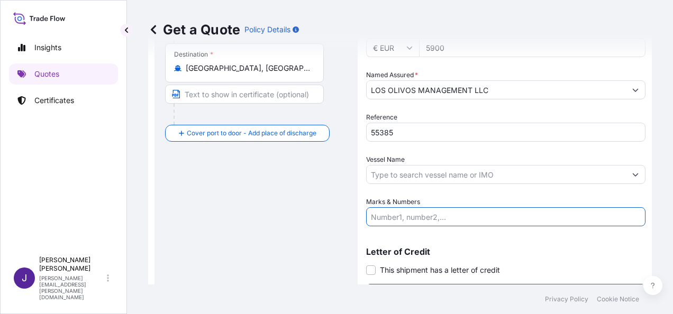
click at [425, 213] on input "Marks & Numbers" at bounding box center [505, 216] width 279 height 19
paste input "LCL CONTAINER MEDU7670500 2 PACKAGE POMACE OLIVE OIL 1.930 KGS"
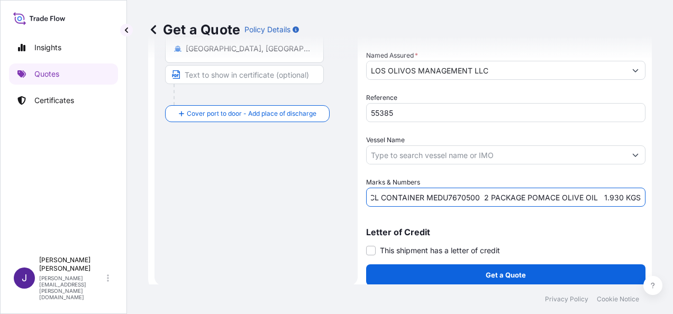
scroll to position [255, 0]
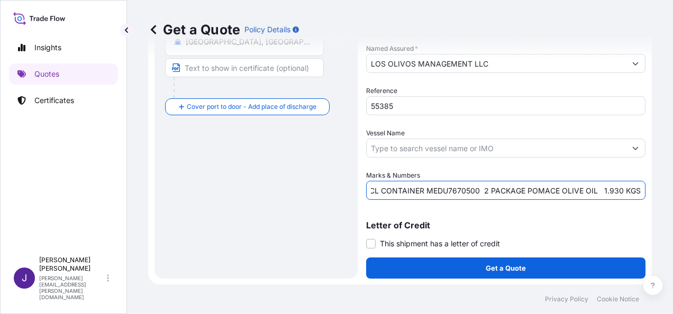
type input "LCL CONTAINER MEDU7670500 2 PACKAGE POMACE OLIVE OIL 1.930 KGS"
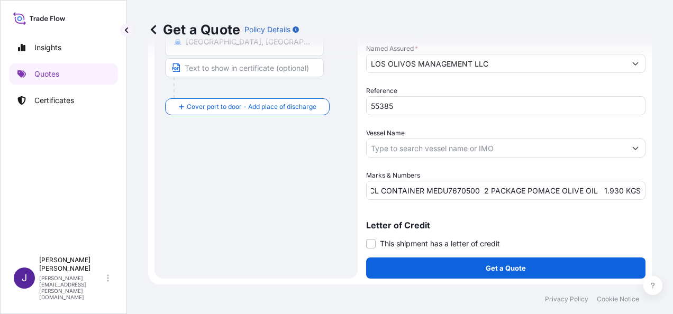
scroll to position [0, 0]
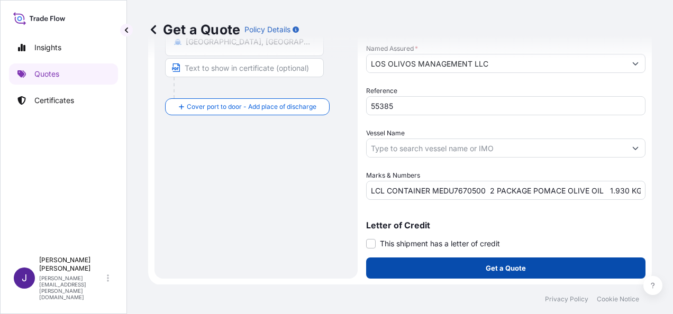
click at [529, 267] on button "Get a Quote" at bounding box center [505, 268] width 279 height 21
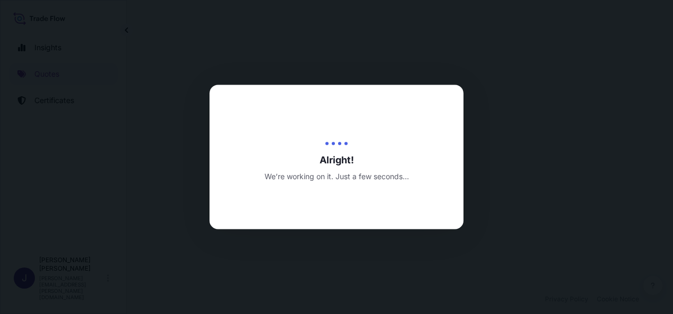
select select "Sea"
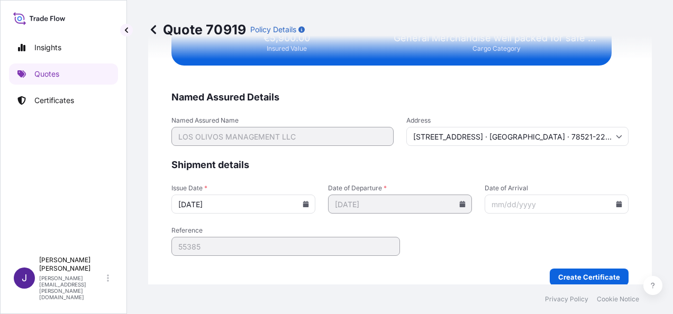
scroll to position [1998, 0]
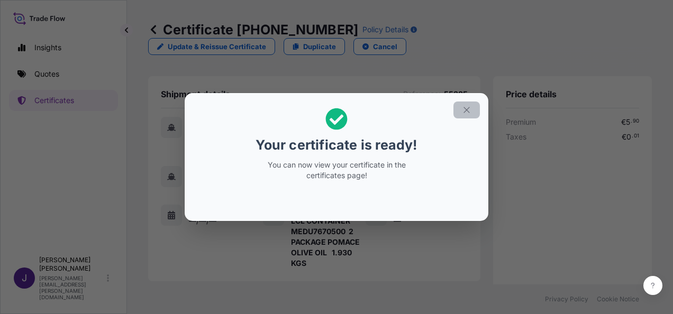
click at [472, 109] on button "button" at bounding box center [466, 110] width 26 height 17
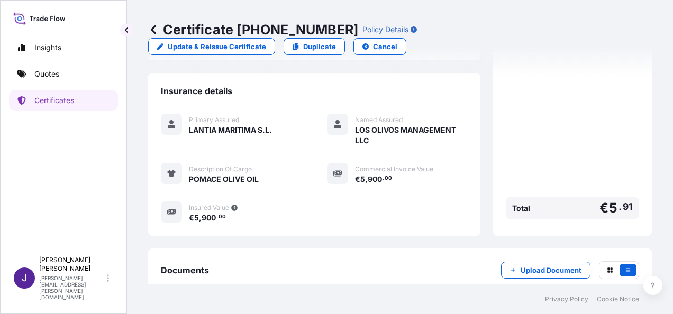
scroll to position [265, 0]
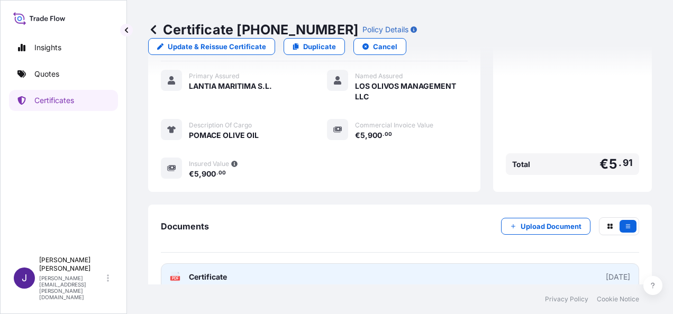
click at [541, 263] on link "PDF Certificate [DATE]" at bounding box center [400, 276] width 478 height 27
